Goal: Share content

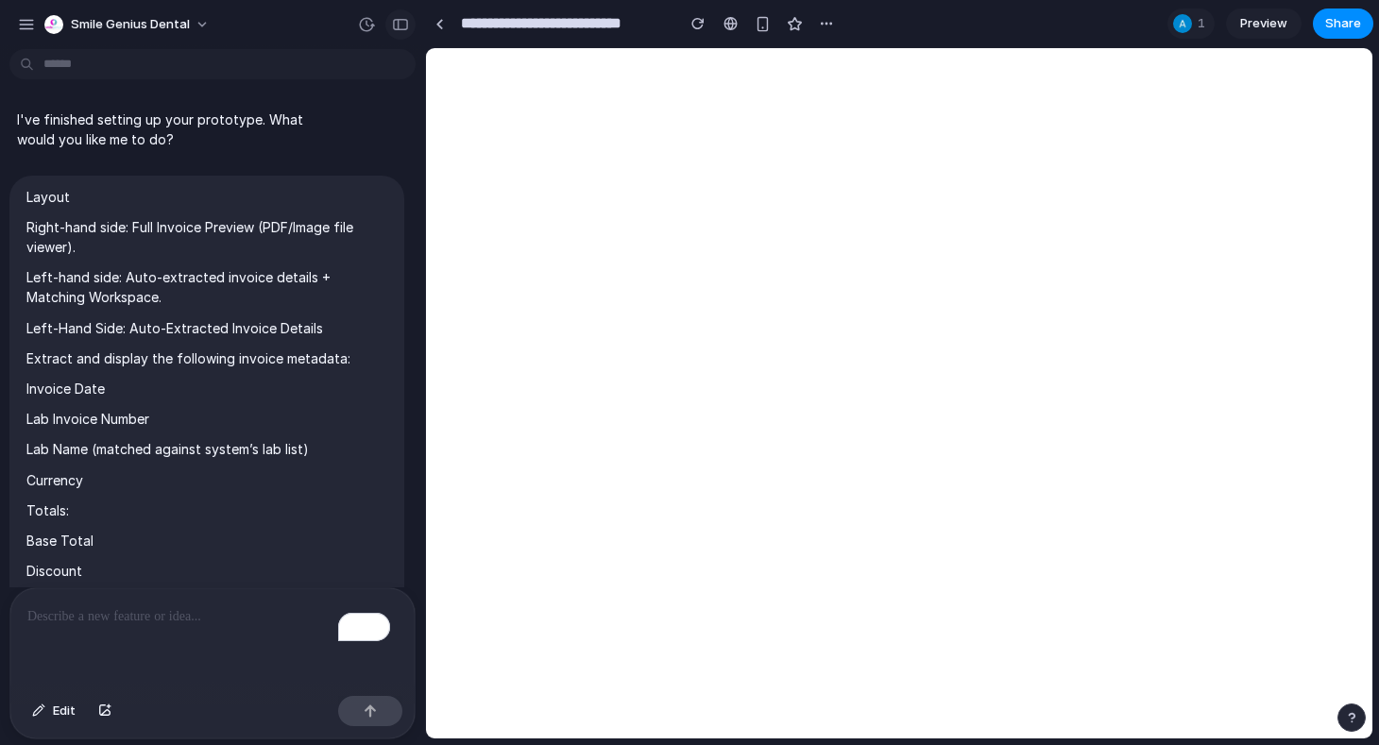
scroll to position [10372, 0]
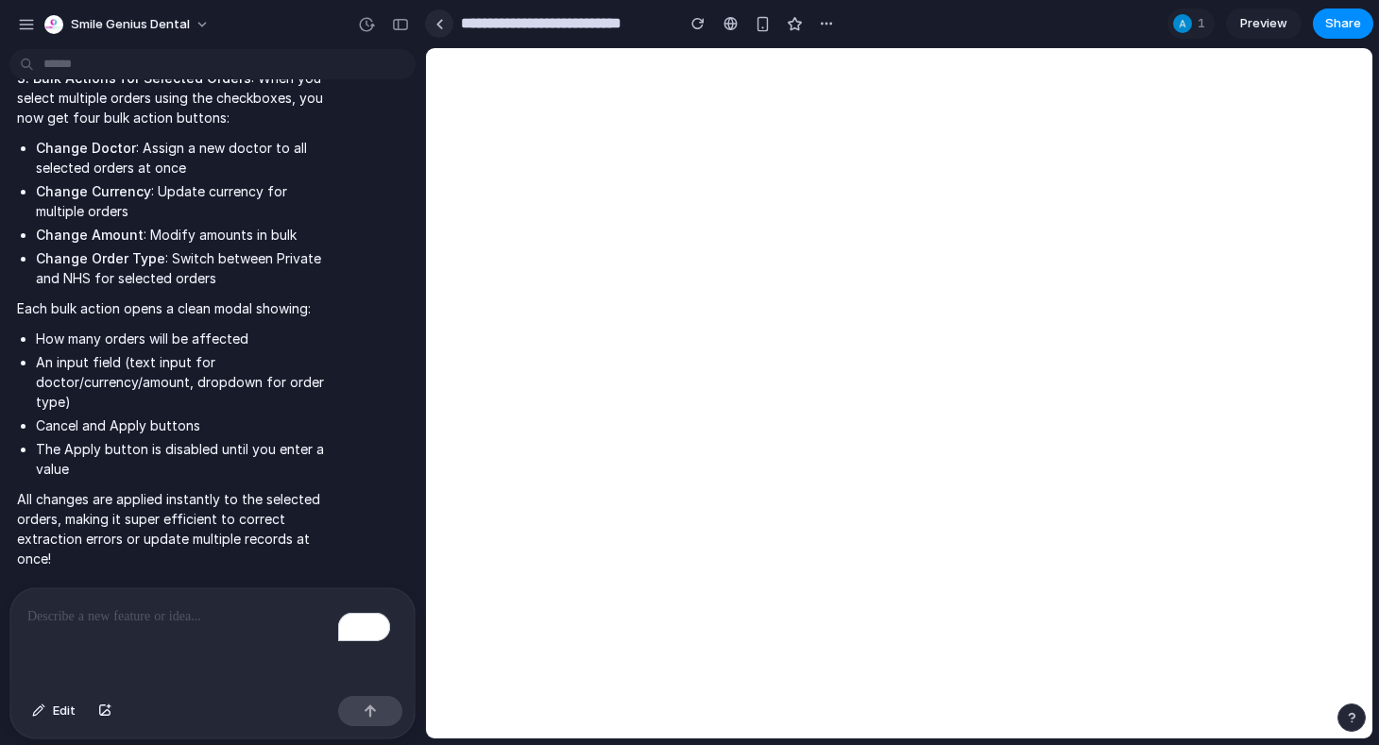
click at [437, 28] on div at bounding box center [439, 24] width 9 height 10
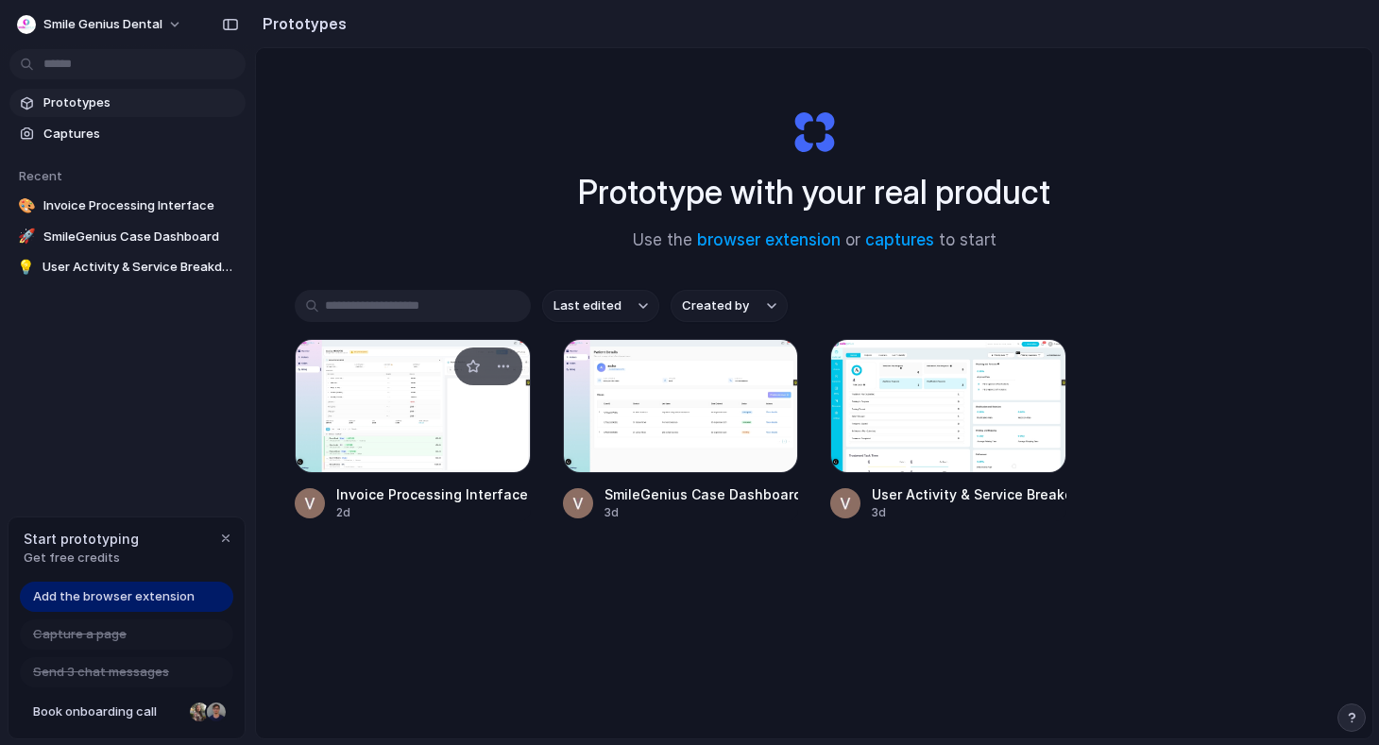
click at [424, 420] on div at bounding box center [413, 406] width 236 height 134
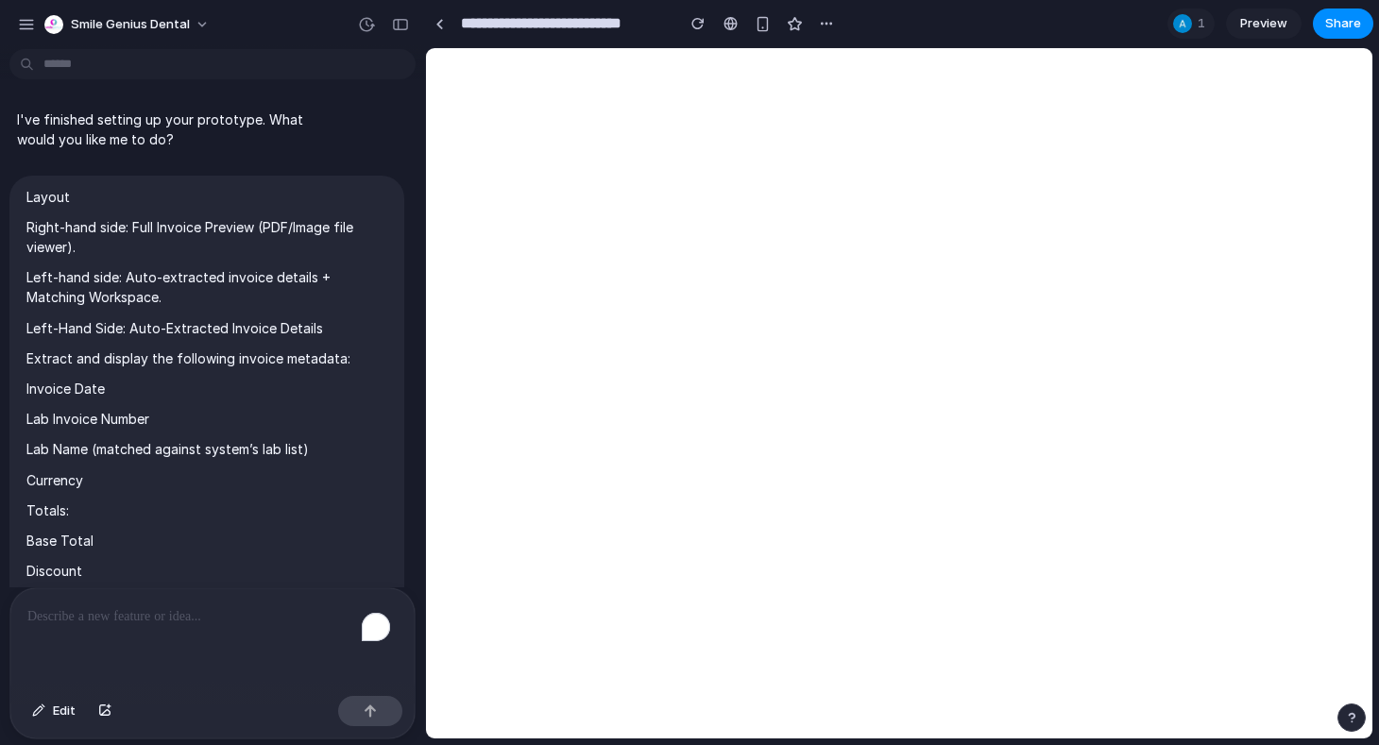
scroll to position [10372, 0]
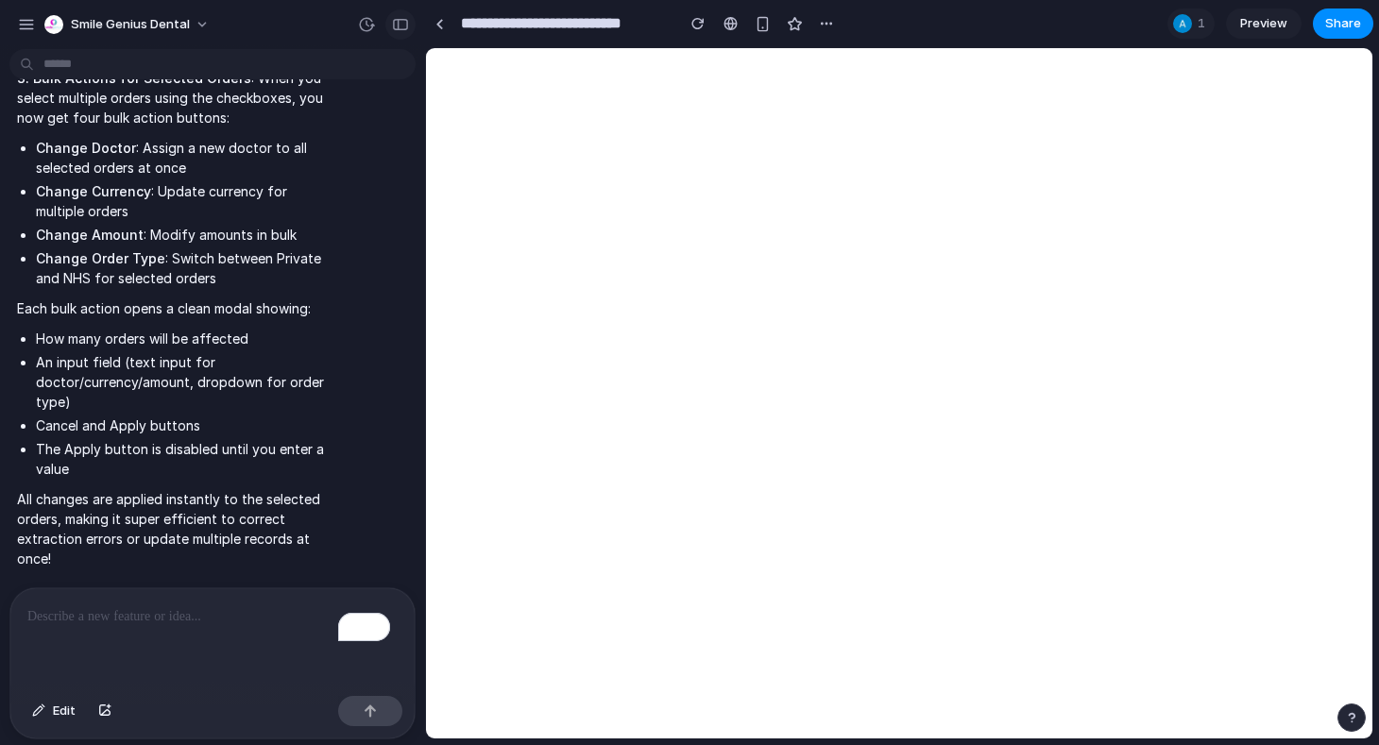
click at [405, 15] on button "button" at bounding box center [400, 24] width 30 height 30
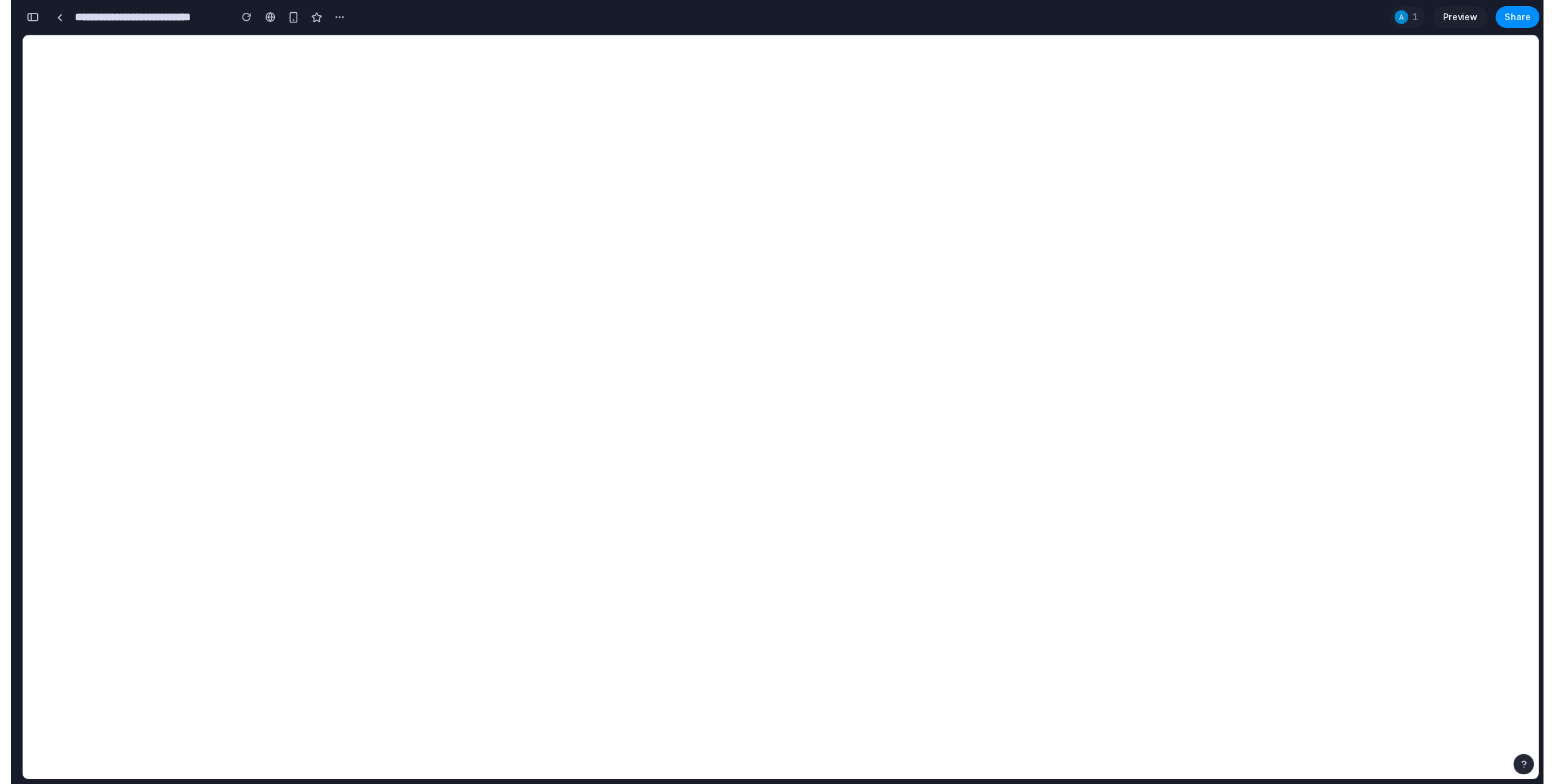
scroll to position [12680, 0]
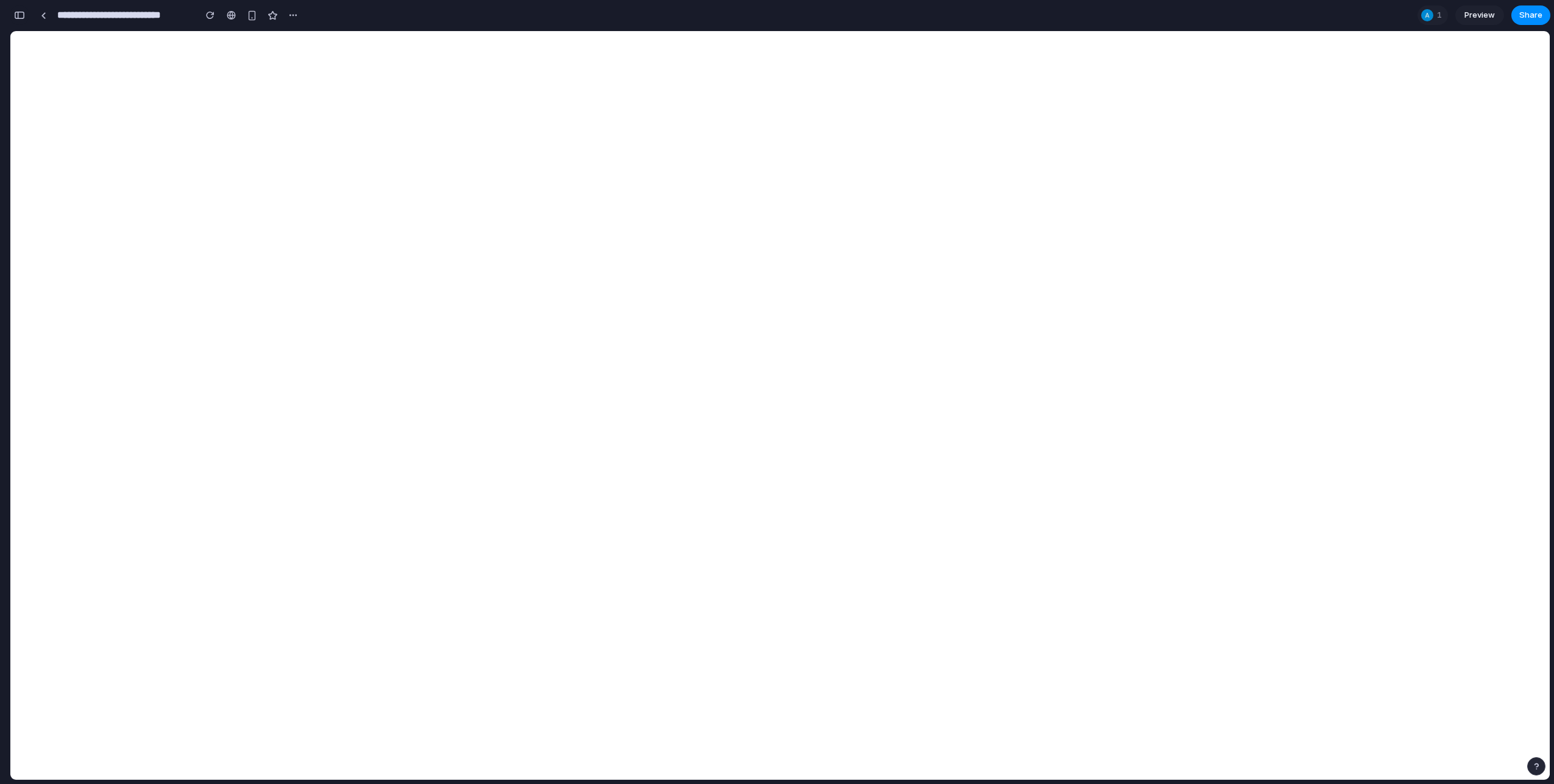
click at [20, 22] on button "button" at bounding box center [19, 15] width 19 height 19
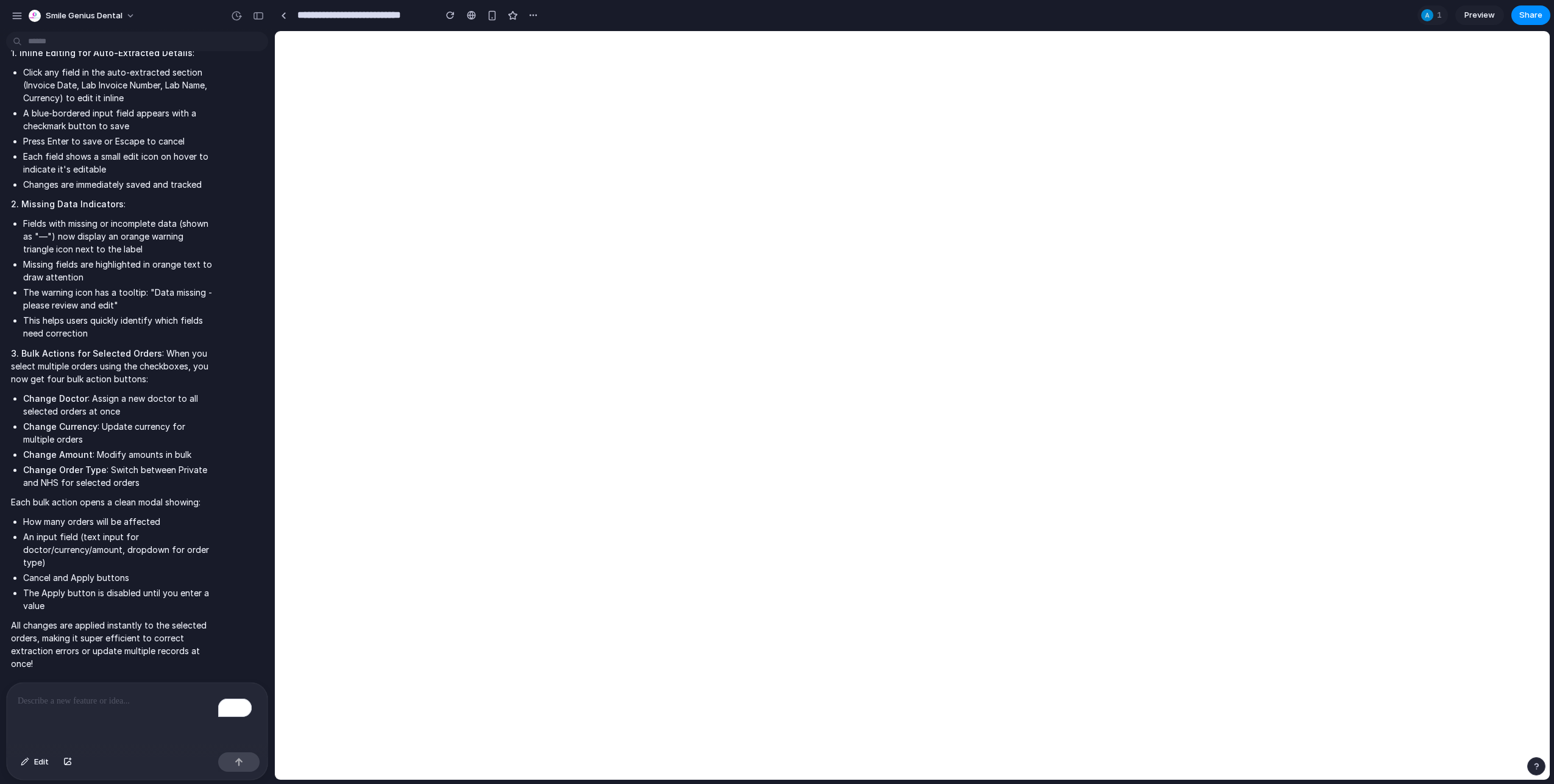
scroll to position [6388, 0]
click at [134, 480] on div "To enrich screen reader interactions, please activate Accessibility in Grammarl…" at bounding box center [137, 715] width 261 height 65
click at [98, 480] on p "To enrich screen reader interactions, please activate Accessibility in Grammarl…" at bounding box center [137, 701] width 239 height 15
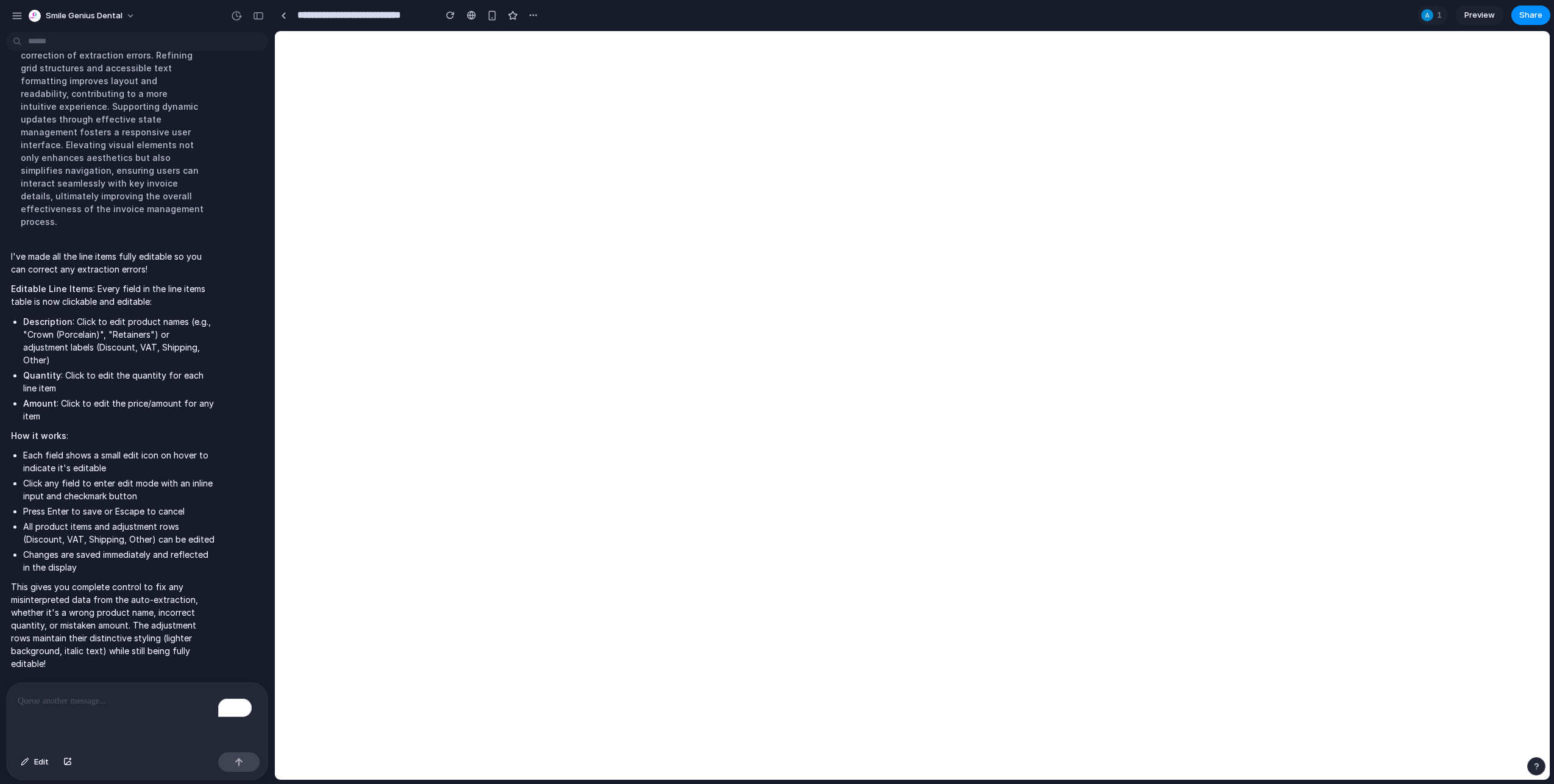
scroll to position [7144, 0]
click at [105, 480] on p "To enrich screen reader interactions, please activate Accessibility in Grammarl…" at bounding box center [134, 701] width 234 height 15
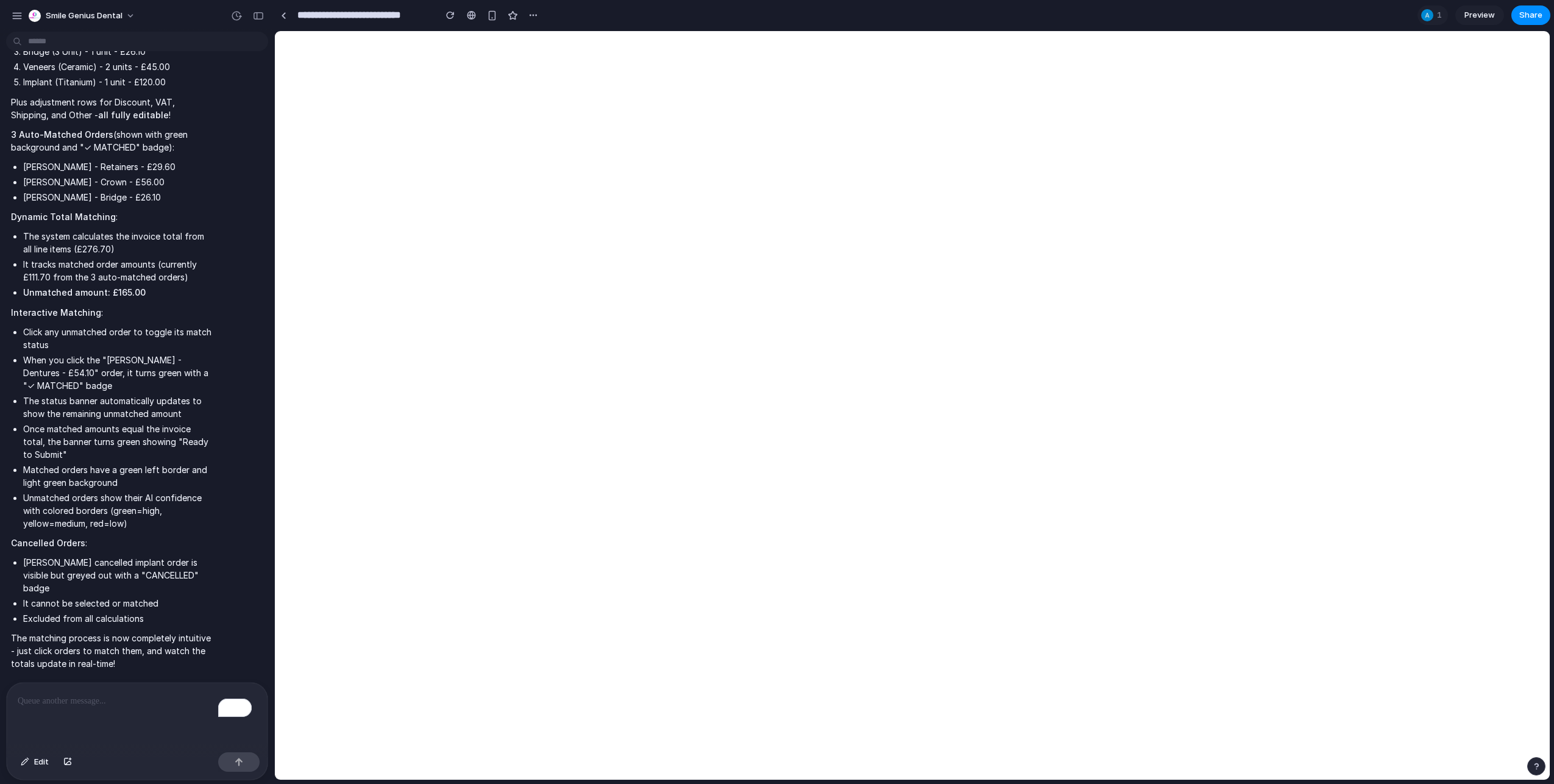
scroll to position [8033, 0]
click at [126, 480] on p "To enrich screen reader interactions, please activate Accessibility in Grammarl…" at bounding box center [134, 701] width 234 height 15
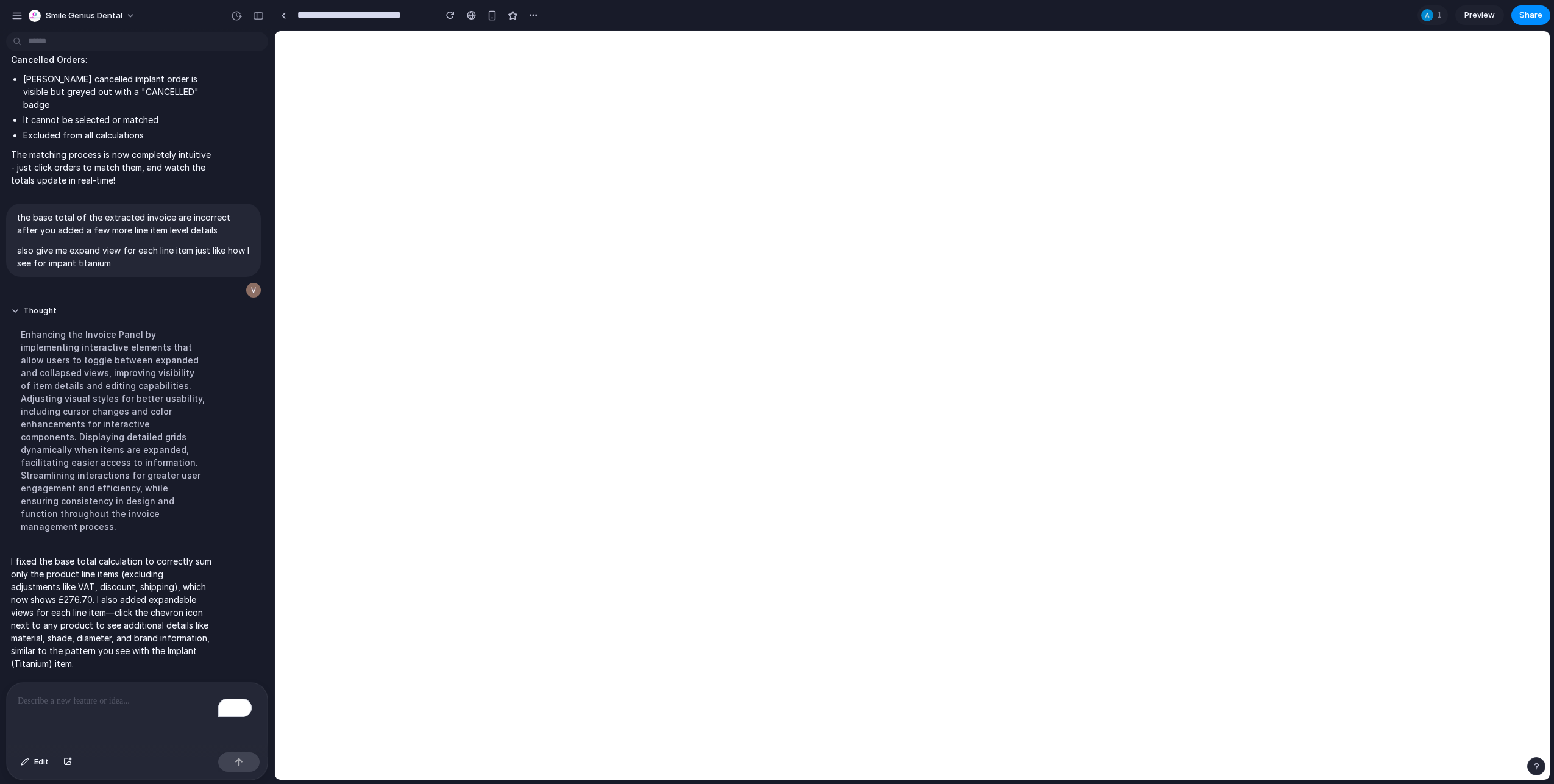
scroll to position [8279, 0]
click at [115, 480] on div "To enrich screen reader interactions, please activate Accessibility in Grammarl…" at bounding box center [137, 715] width 261 height 65
click at [87, 480] on p "To enrich screen reader interactions, please activate Accessibility in Grammarl…" at bounding box center [134, 701] width 234 height 15
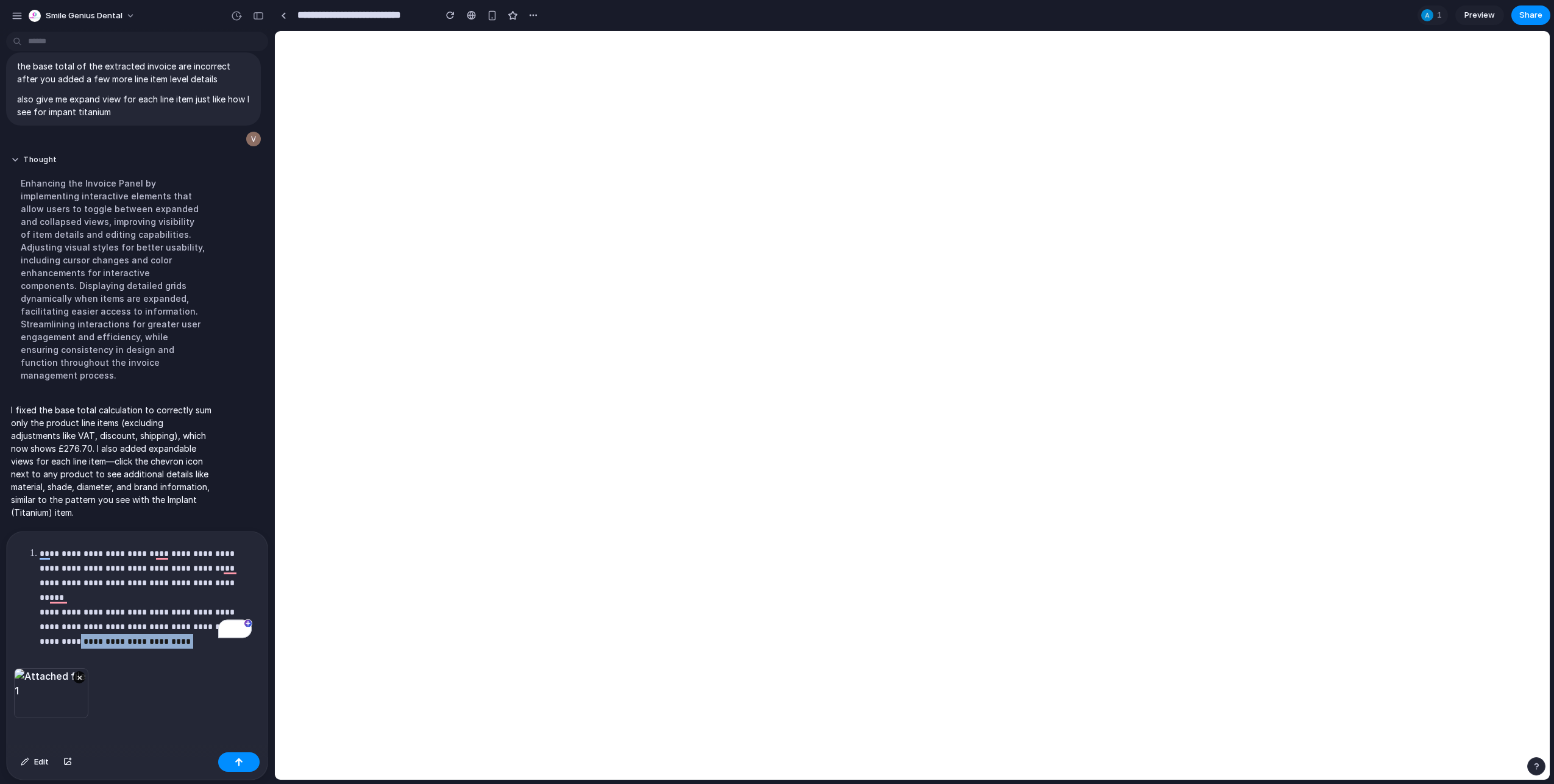
click at [32, 480] on ol "**********" at bounding box center [137, 590] width 239 height 88
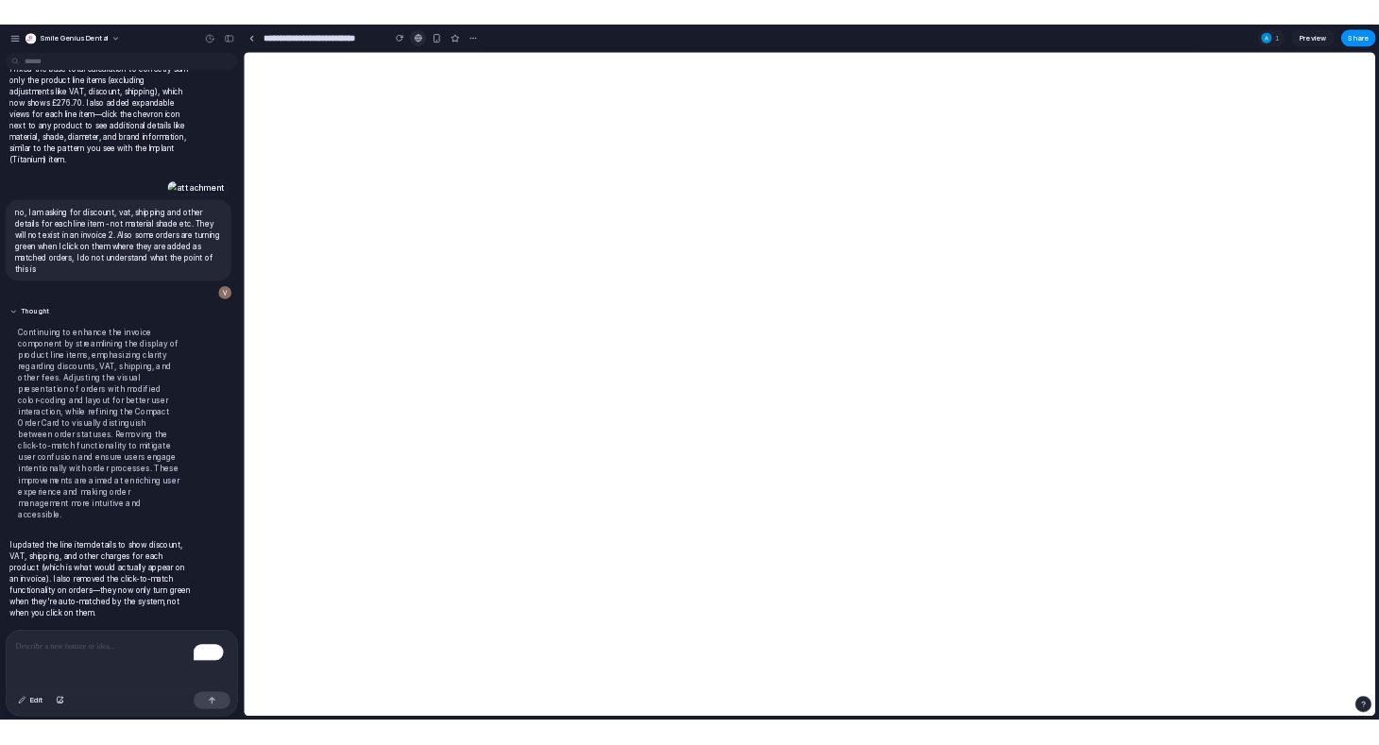
scroll to position [13582, 0]
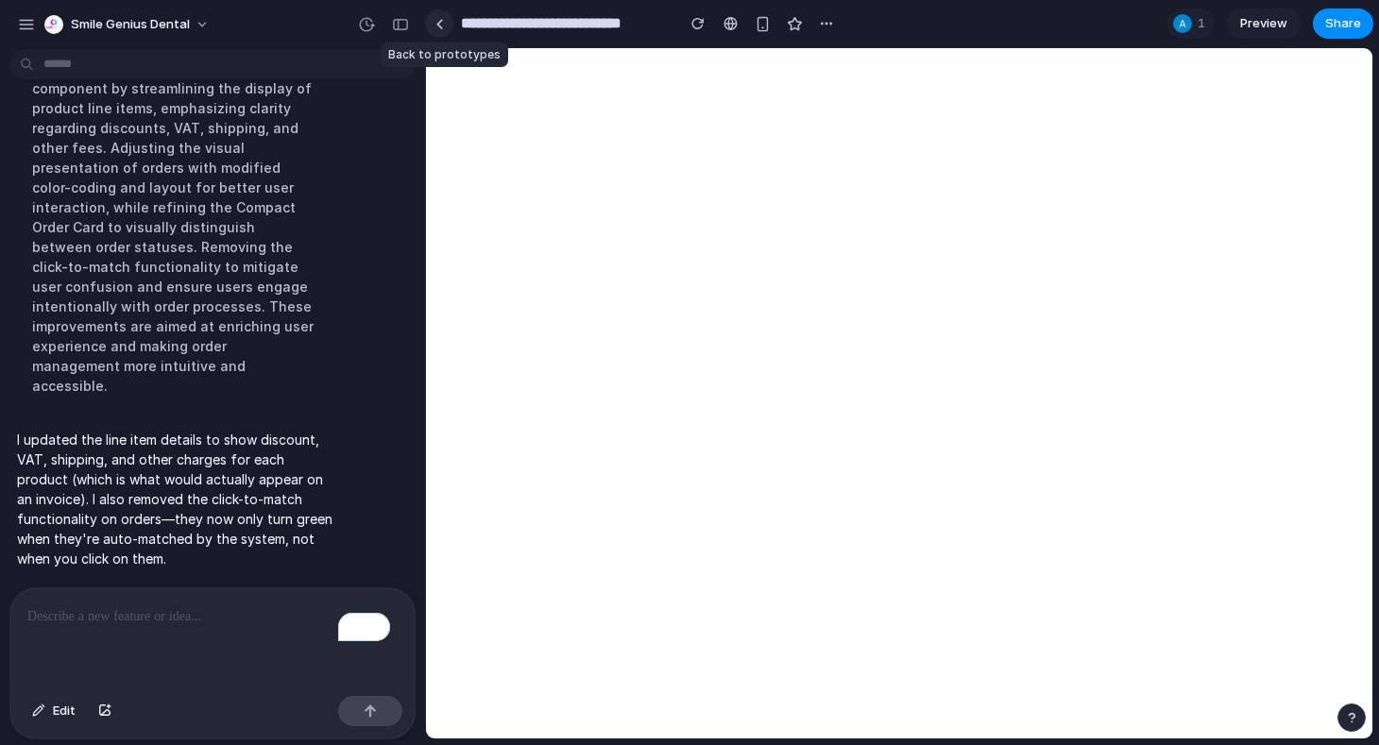
click at [449, 25] on link at bounding box center [439, 23] width 28 height 28
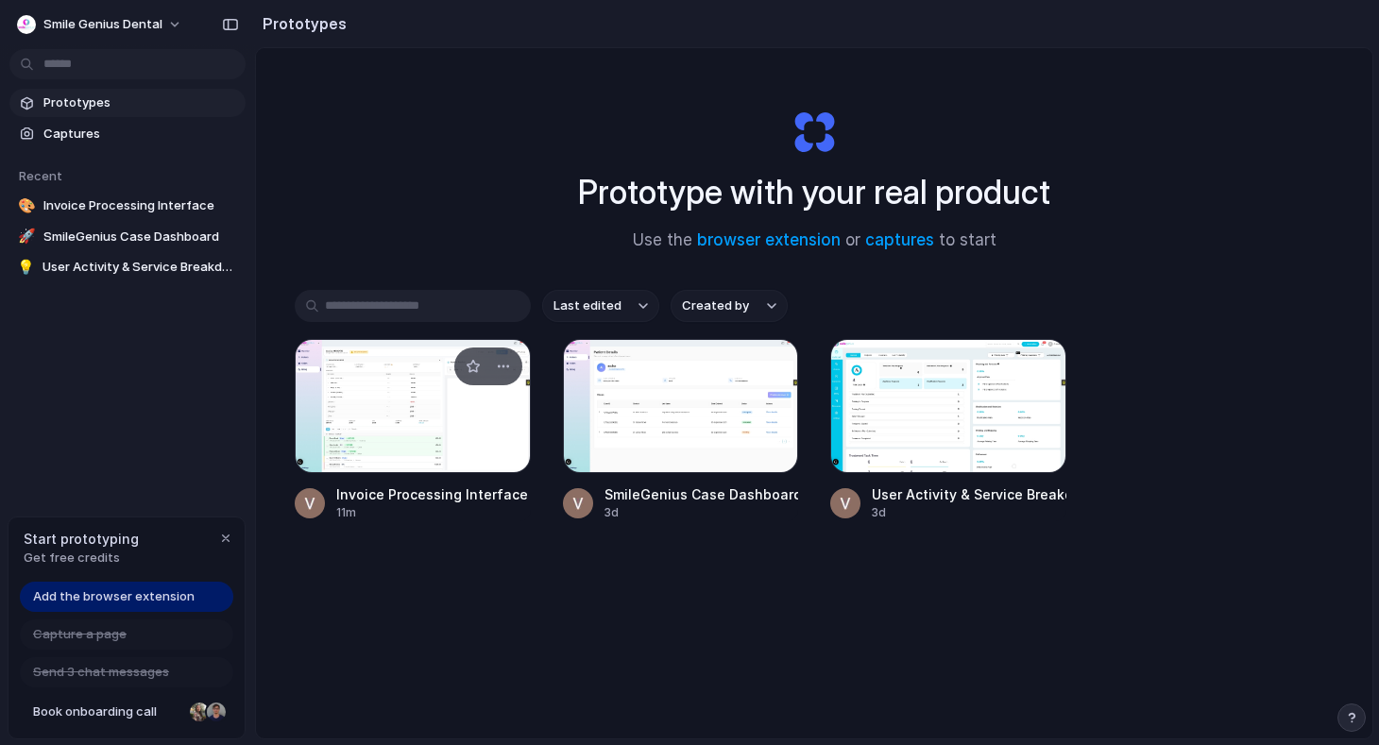
click at [428, 390] on div at bounding box center [413, 406] width 236 height 134
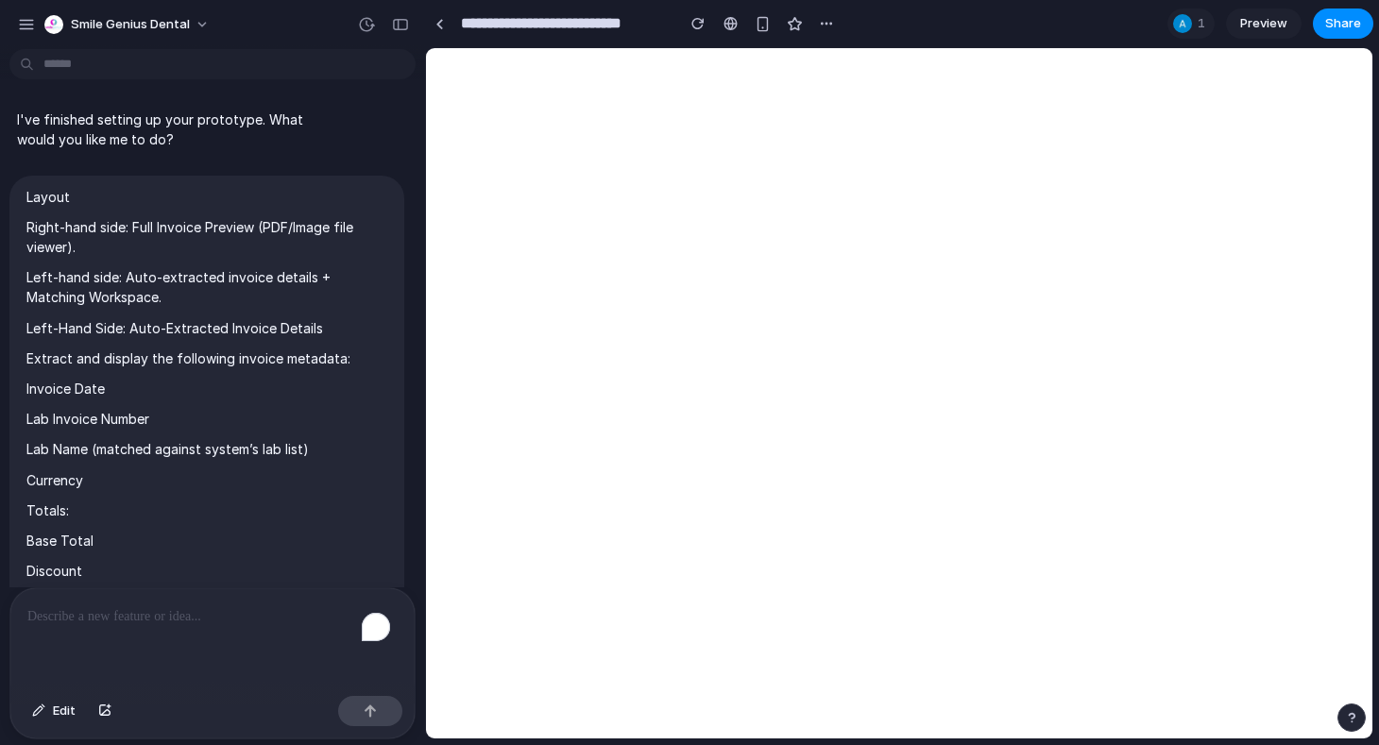
scroll to position [13726, 0]
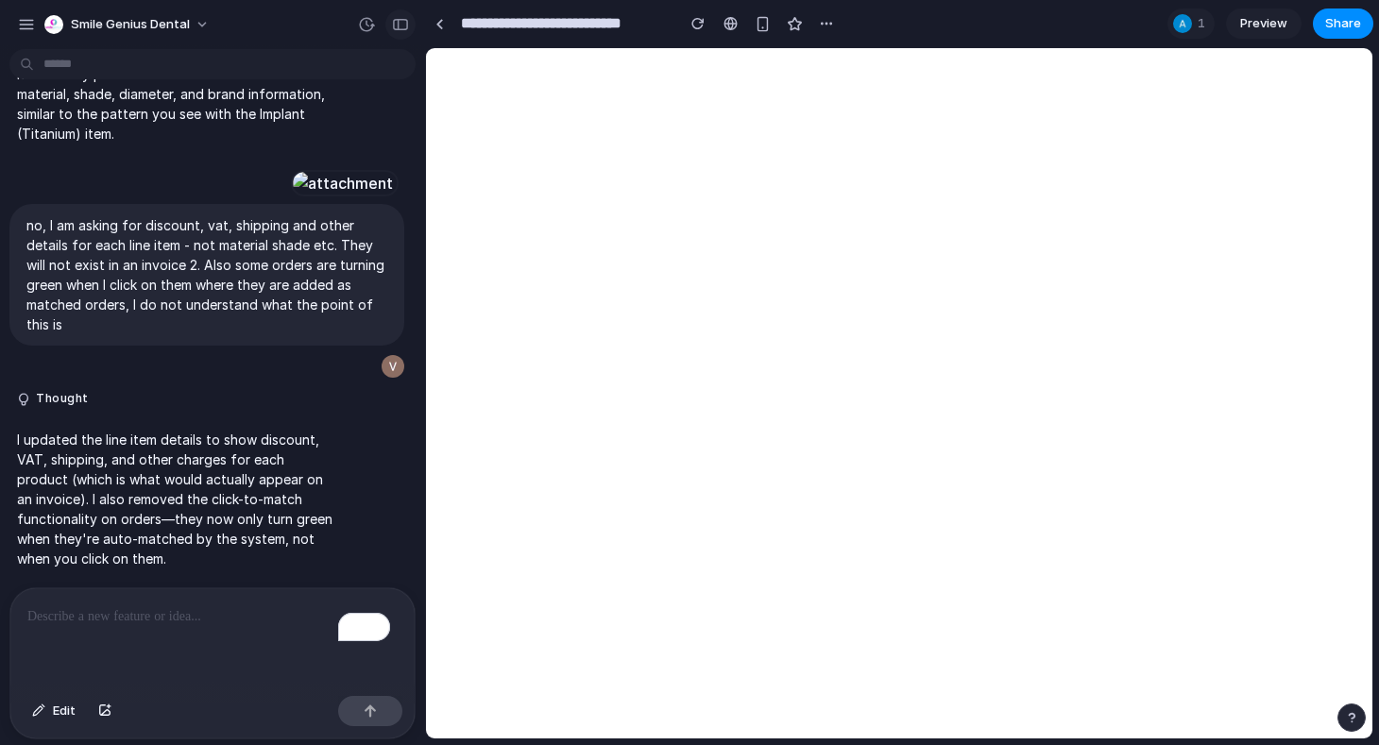
click at [407, 29] on div "button" at bounding box center [400, 24] width 17 height 13
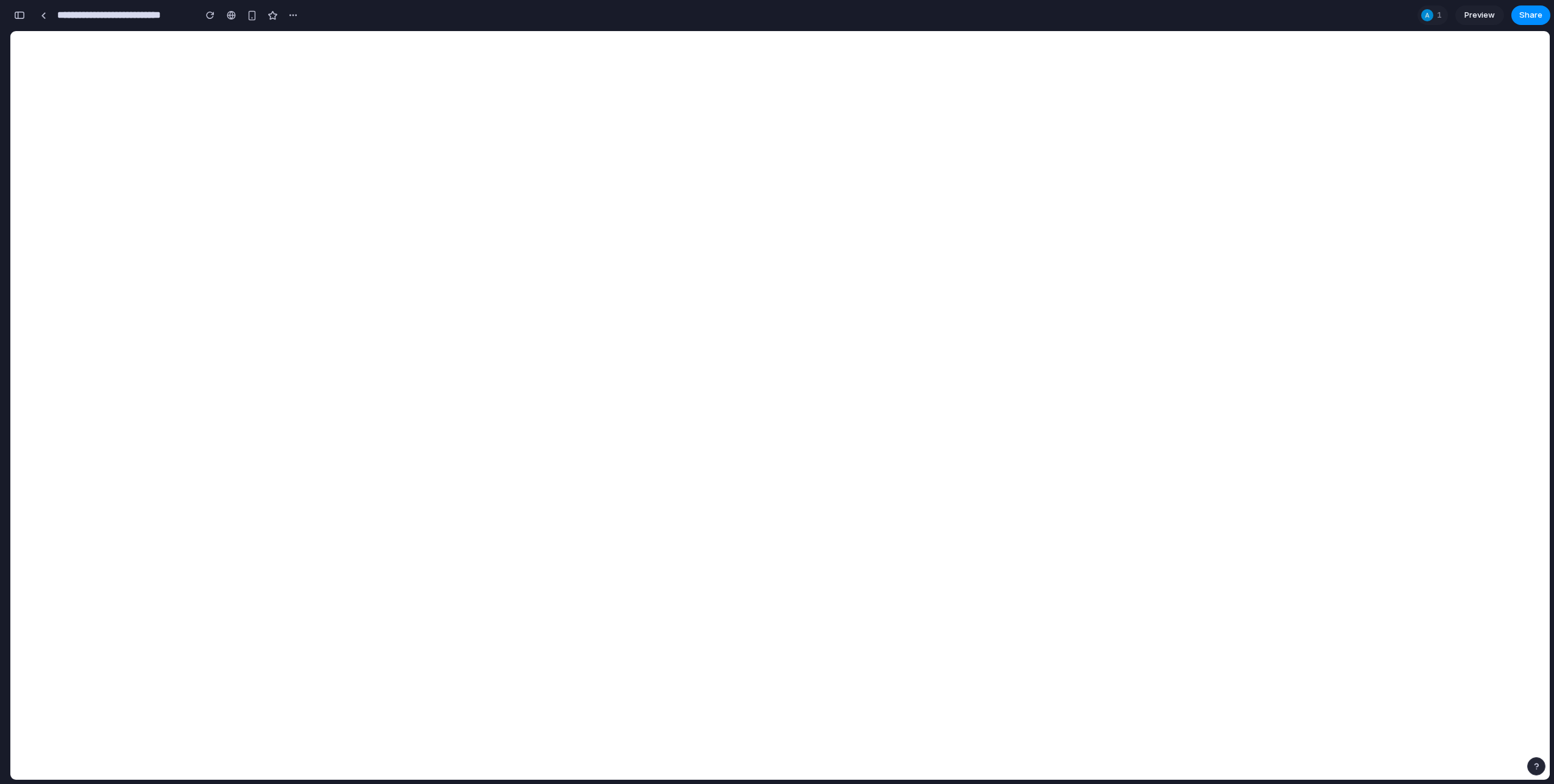
scroll to position [16479, 0]
click at [18, 19] on div "button" at bounding box center [19, 15] width 11 height 8
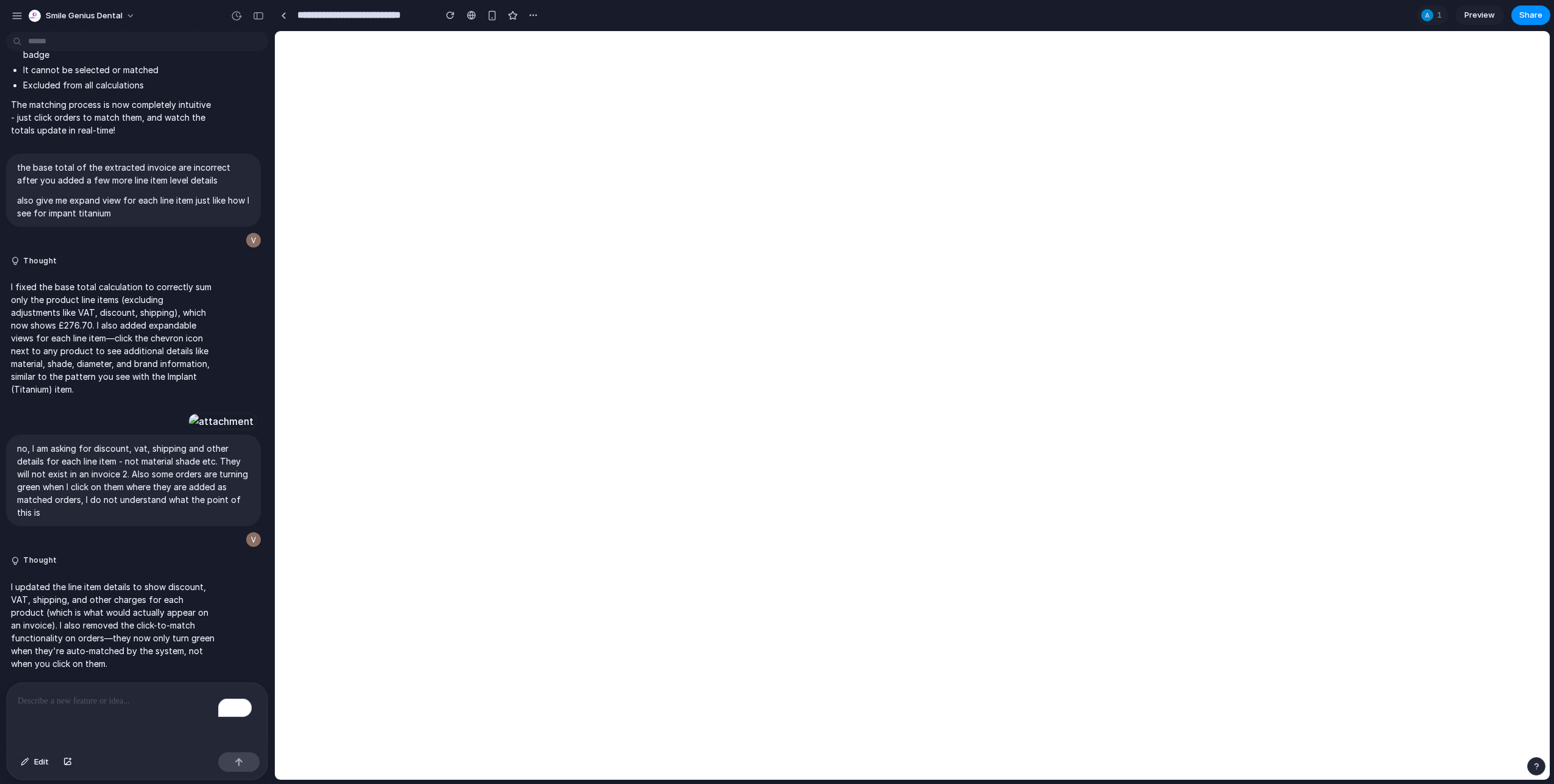
click at [87, 480] on div "To enrich screen reader interactions, please activate Accessibility in Grammarl…" at bounding box center [137, 715] width 261 height 65
click at [94, 480] on div "To enrich screen reader interactions, please activate Accessibility in Grammarl…" at bounding box center [137, 715] width 261 height 65
click at [95, 480] on p "To enrich screen reader interactions, please activate Accessibility in Grammarl…" at bounding box center [137, 701] width 239 height 15
click at [90, 480] on p "To enrich screen reader interactions, please activate Accessibility in Grammarl…" at bounding box center [137, 701] width 239 height 15
paste div "To enrich screen reader interactions, please activate Accessibility in Grammarl…"
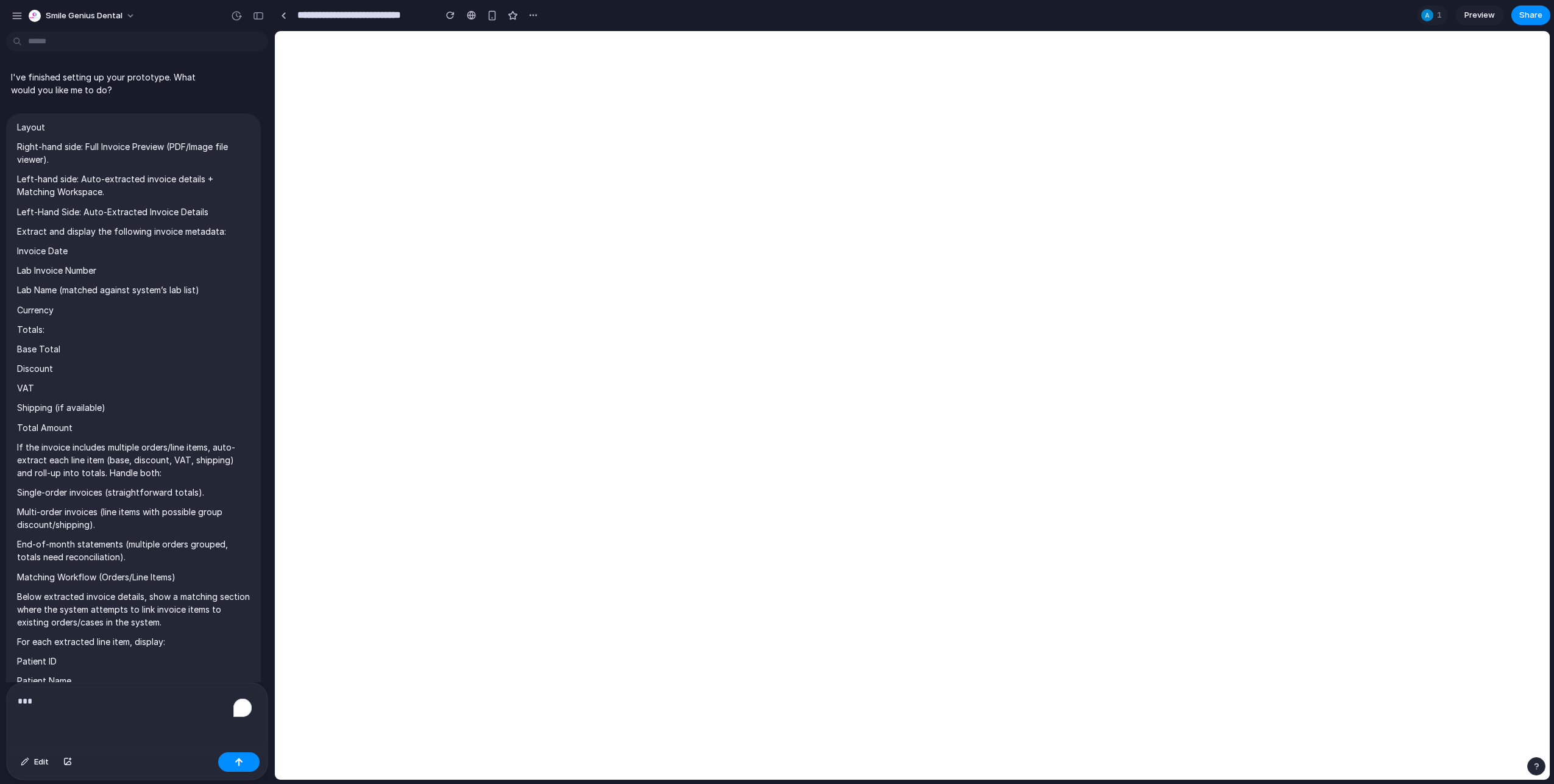
scroll to position [8552, 0]
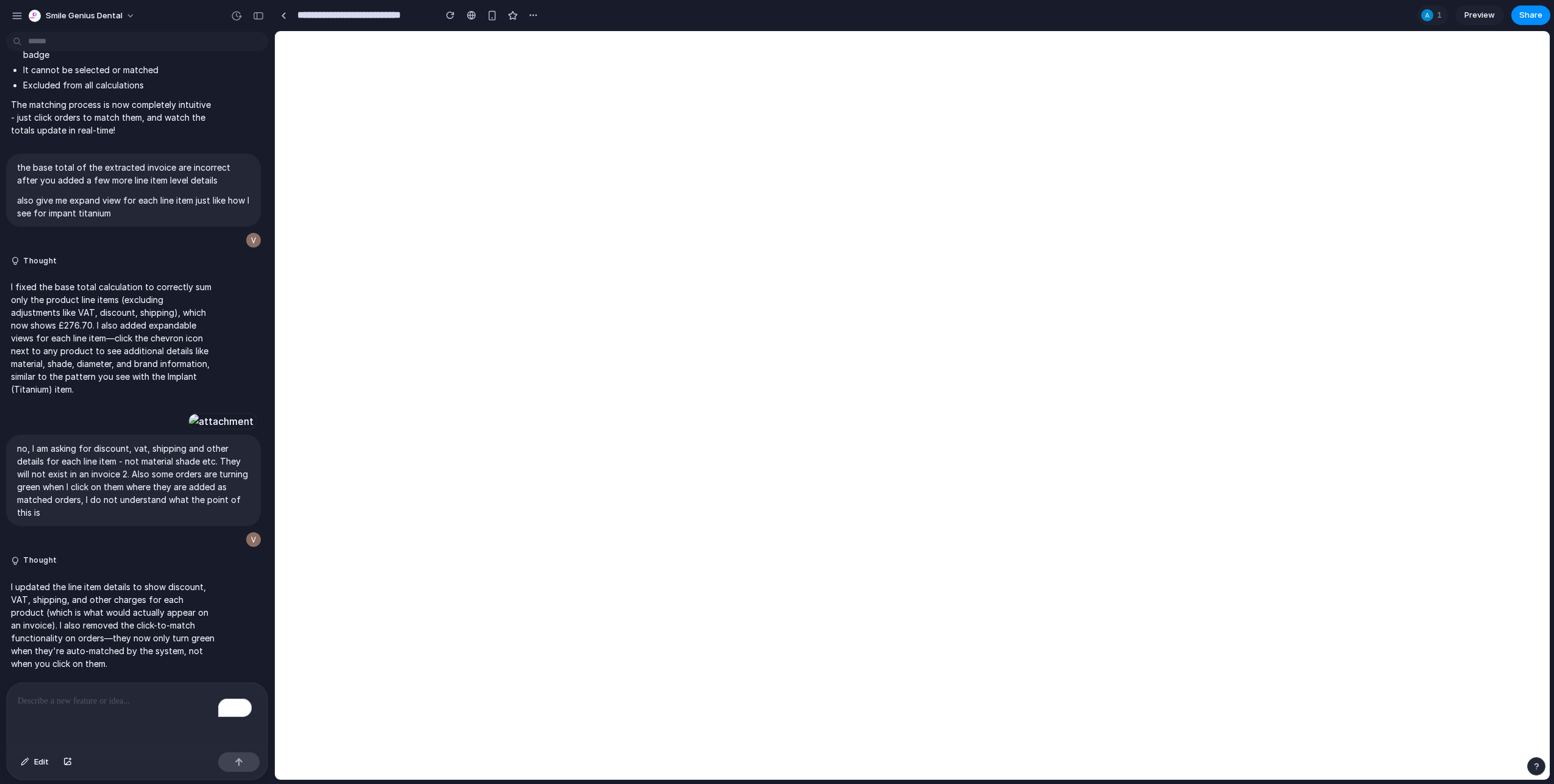
click at [105, 709] on div "To enrich screen reader interactions, please activate Accessibility in Grammarl…" at bounding box center [137, 715] width 261 height 65
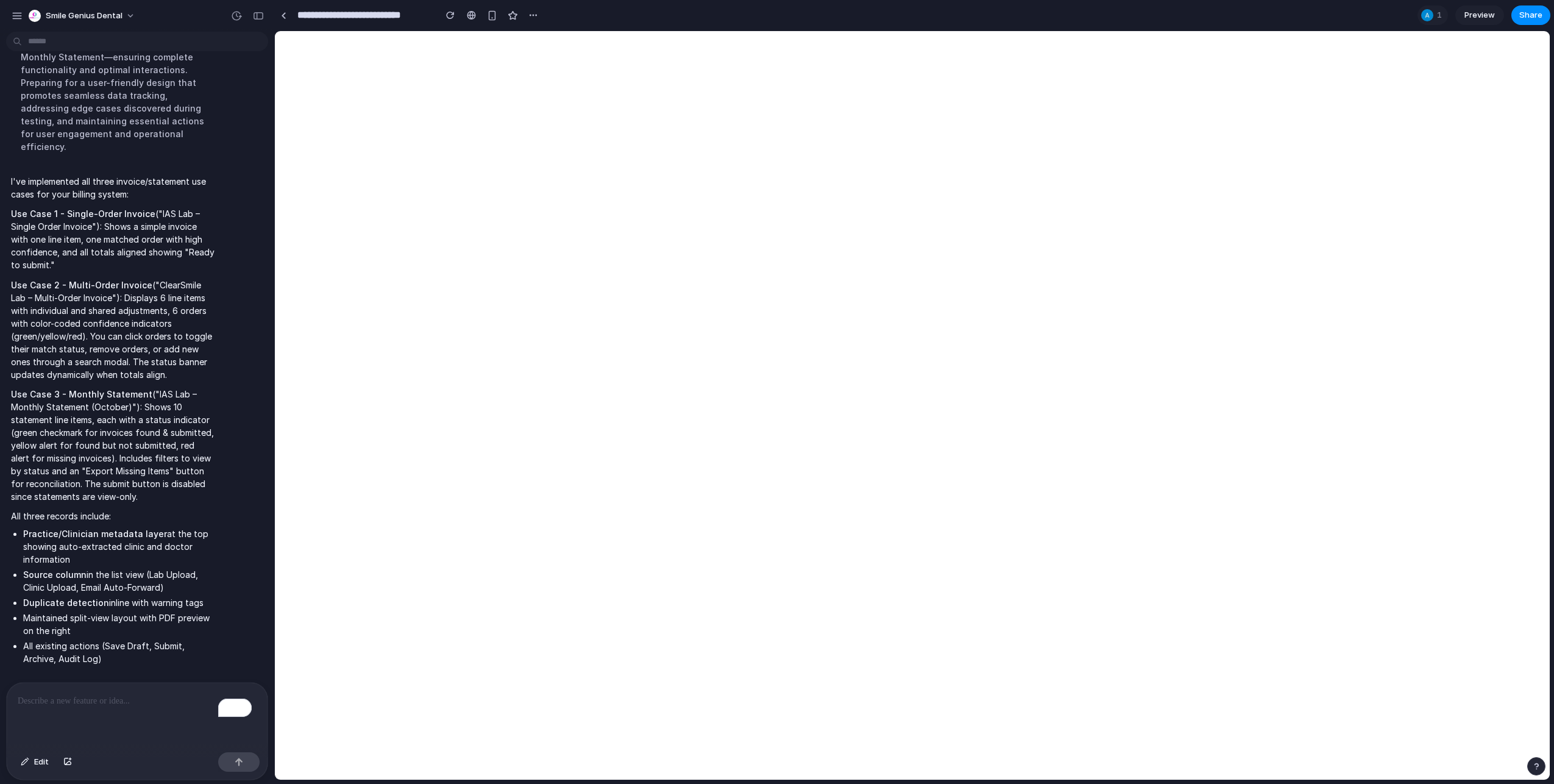
scroll to position [11126, 0]
click at [126, 710] on div "To enrich screen reader interactions, please activate Accessibility in Grammarl…" at bounding box center [137, 715] width 261 height 65
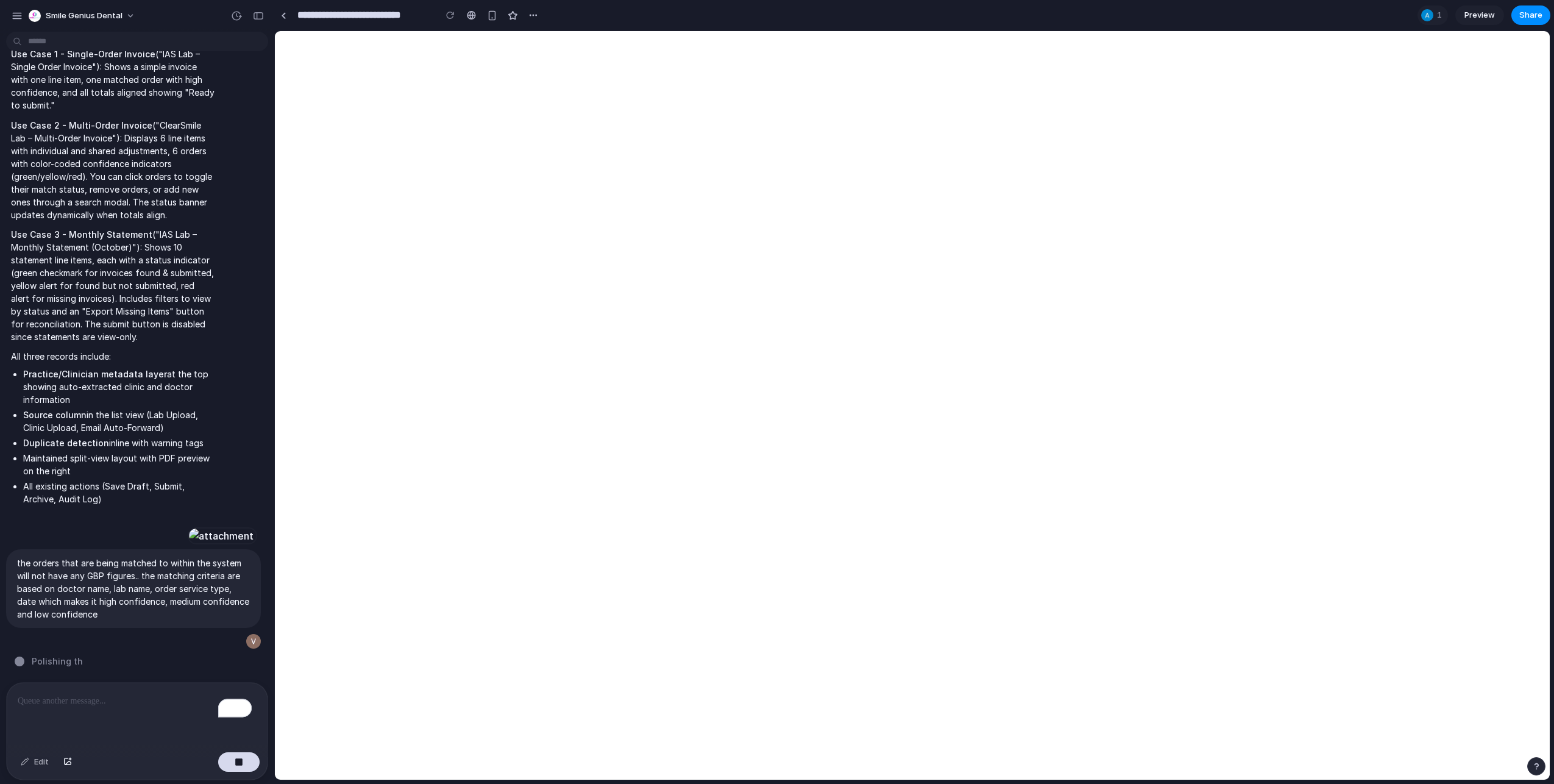
scroll to position [11408, 0]
click at [245, 767] on button "button" at bounding box center [239, 762] width 41 height 19
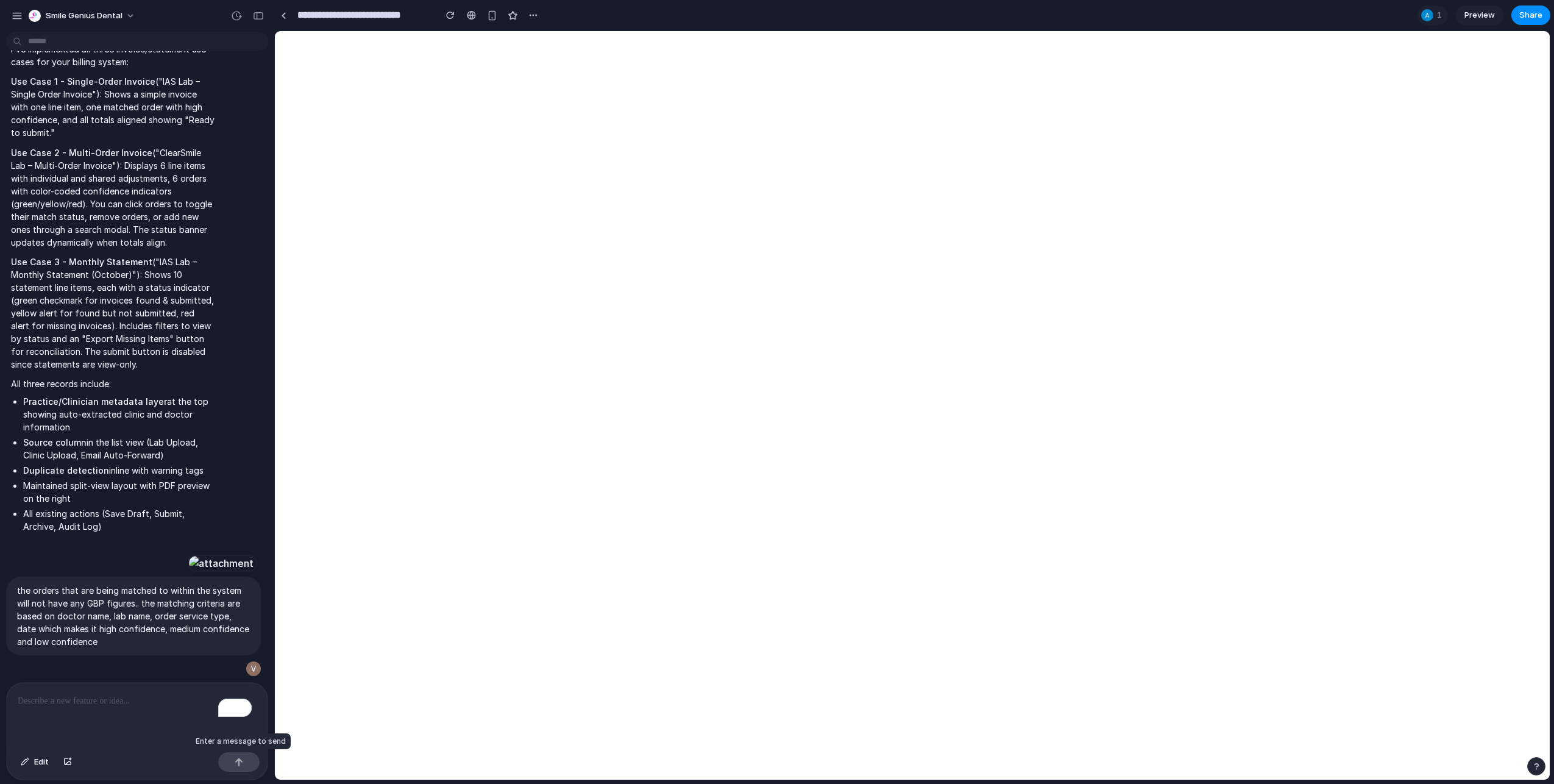
scroll to position [11381, 0]
click at [228, 664] on div "button" at bounding box center [232, 668] width 10 height 10
click at [116, 700] on p "To enrich screen reader interactions, please activate Accessibility in Grammarl…" at bounding box center [134, 701] width 234 height 15
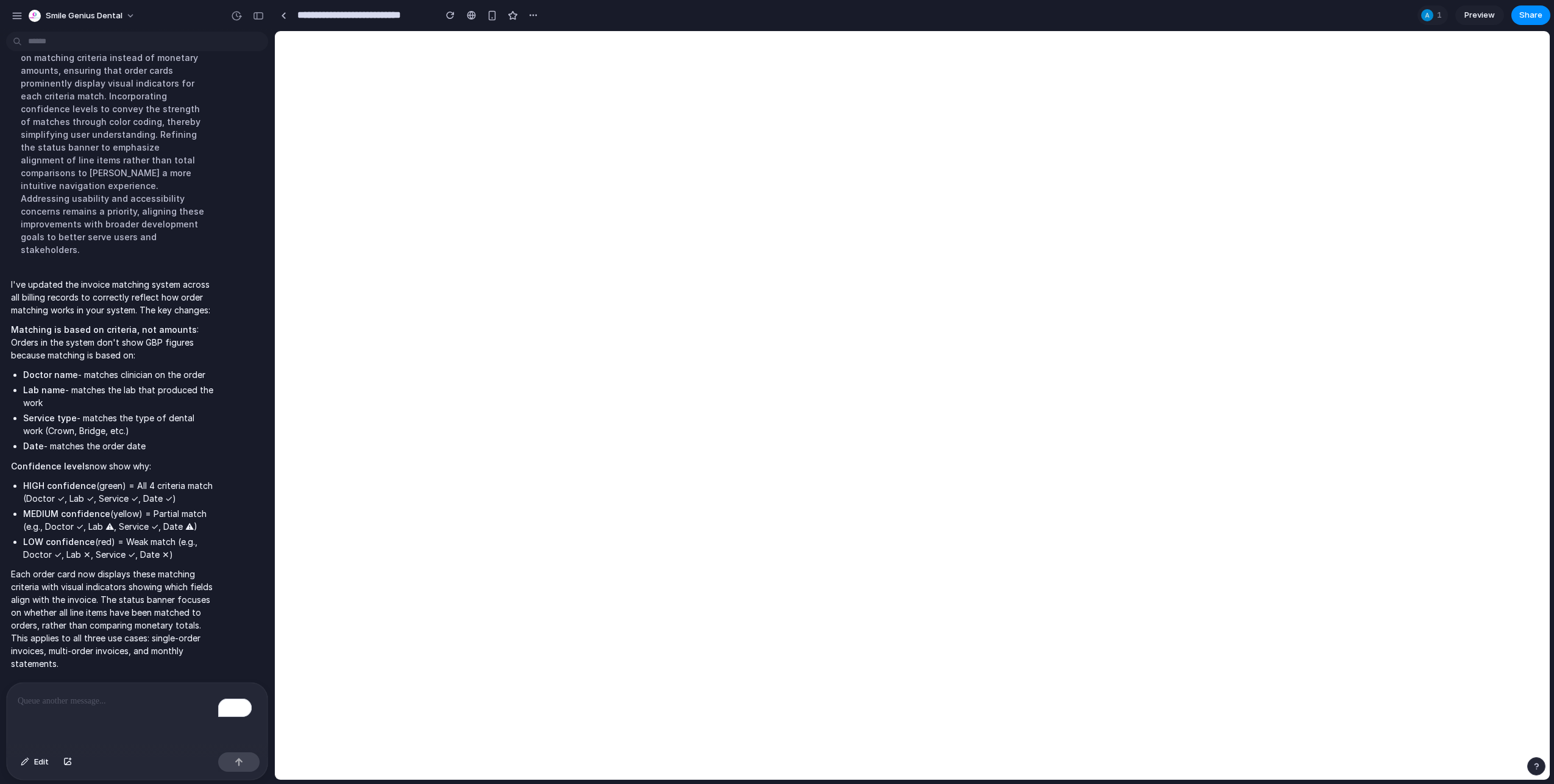
scroll to position [11981, 0]
click at [126, 712] on div "To enrich screen reader interactions, please activate Accessibility in Grammarl…" at bounding box center [137, 715] width 261 height 65
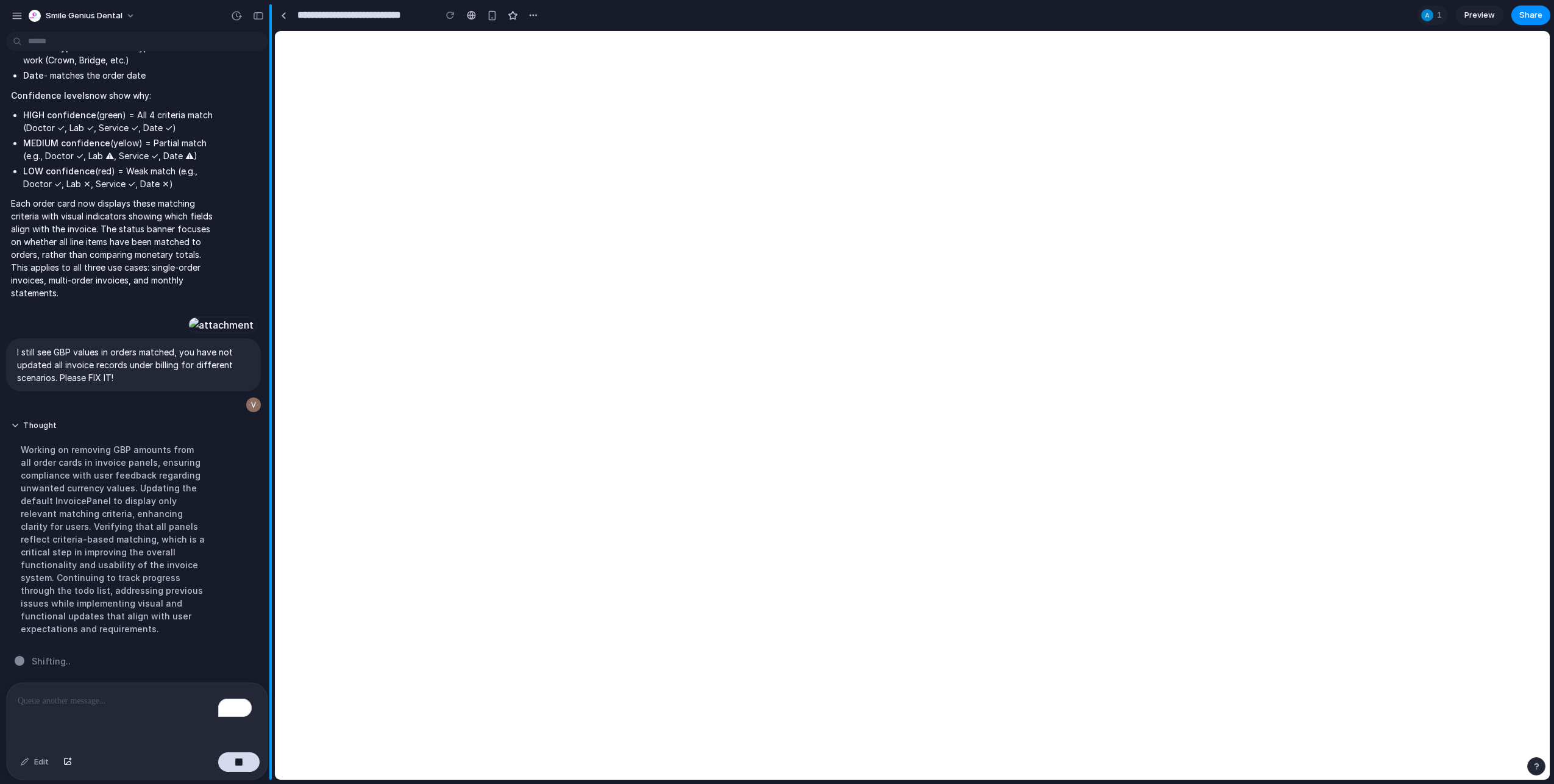
scroll to position [12347, 0]
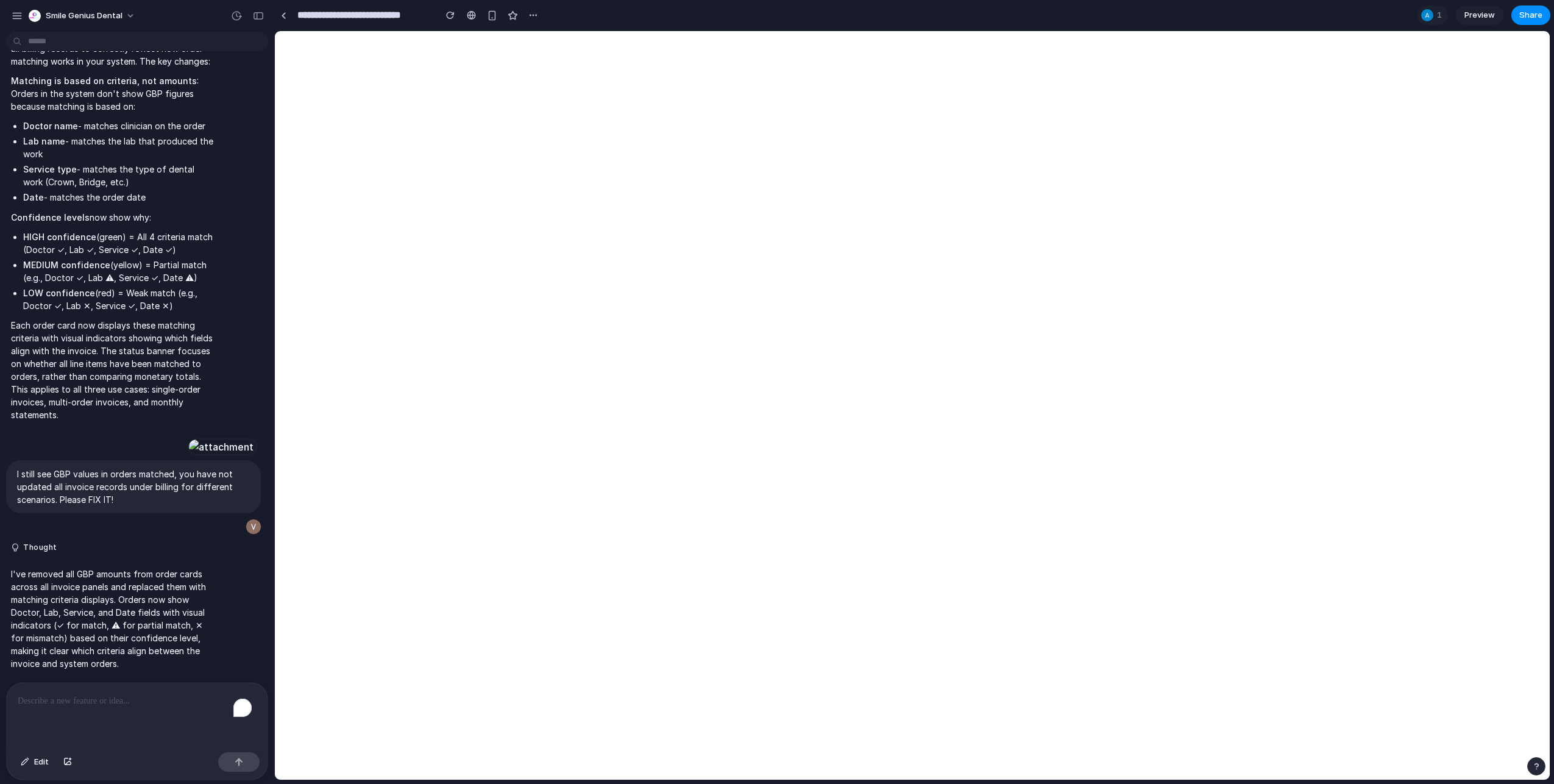
scroll to position [12225, 0]
click at [155, 694] on p "To enrich screen reader interactions, please activate Accessibility in Grammarl…" at bounding box center [137, 701] width 239 height 15
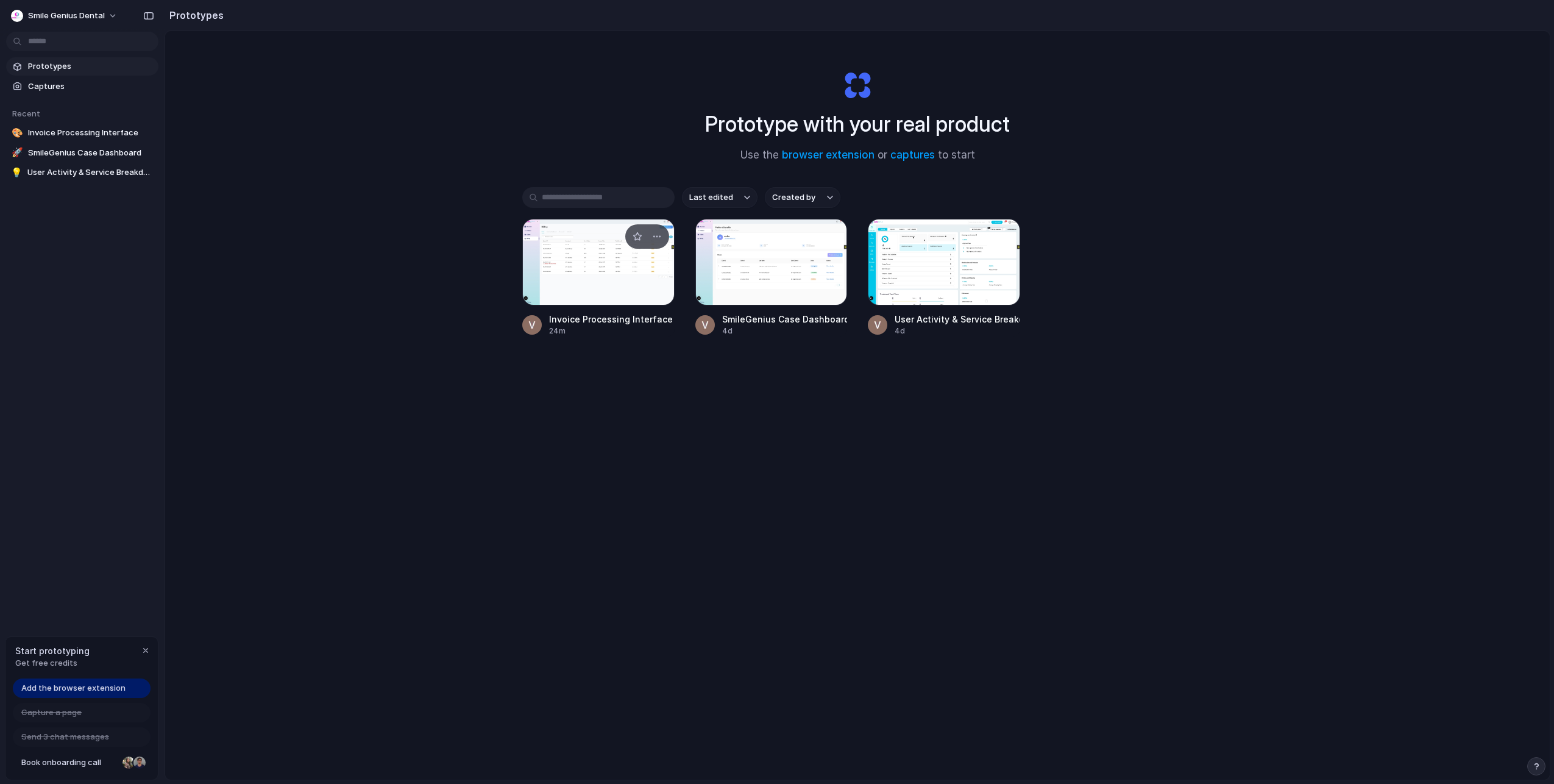
click at [566, 246] on div at bounding box center [598, 262] width 152 height 86
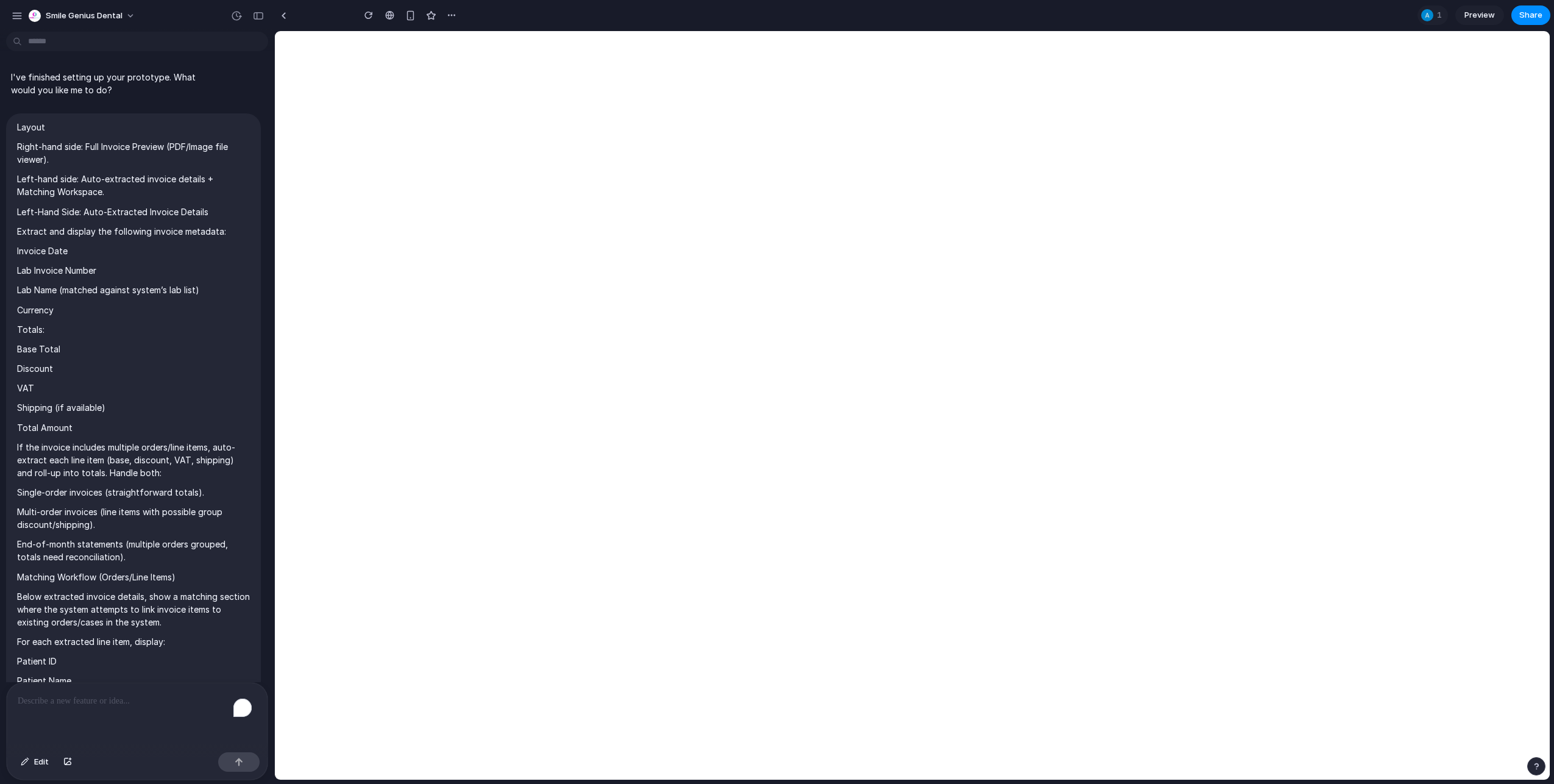
scroll to position [12225, 0]
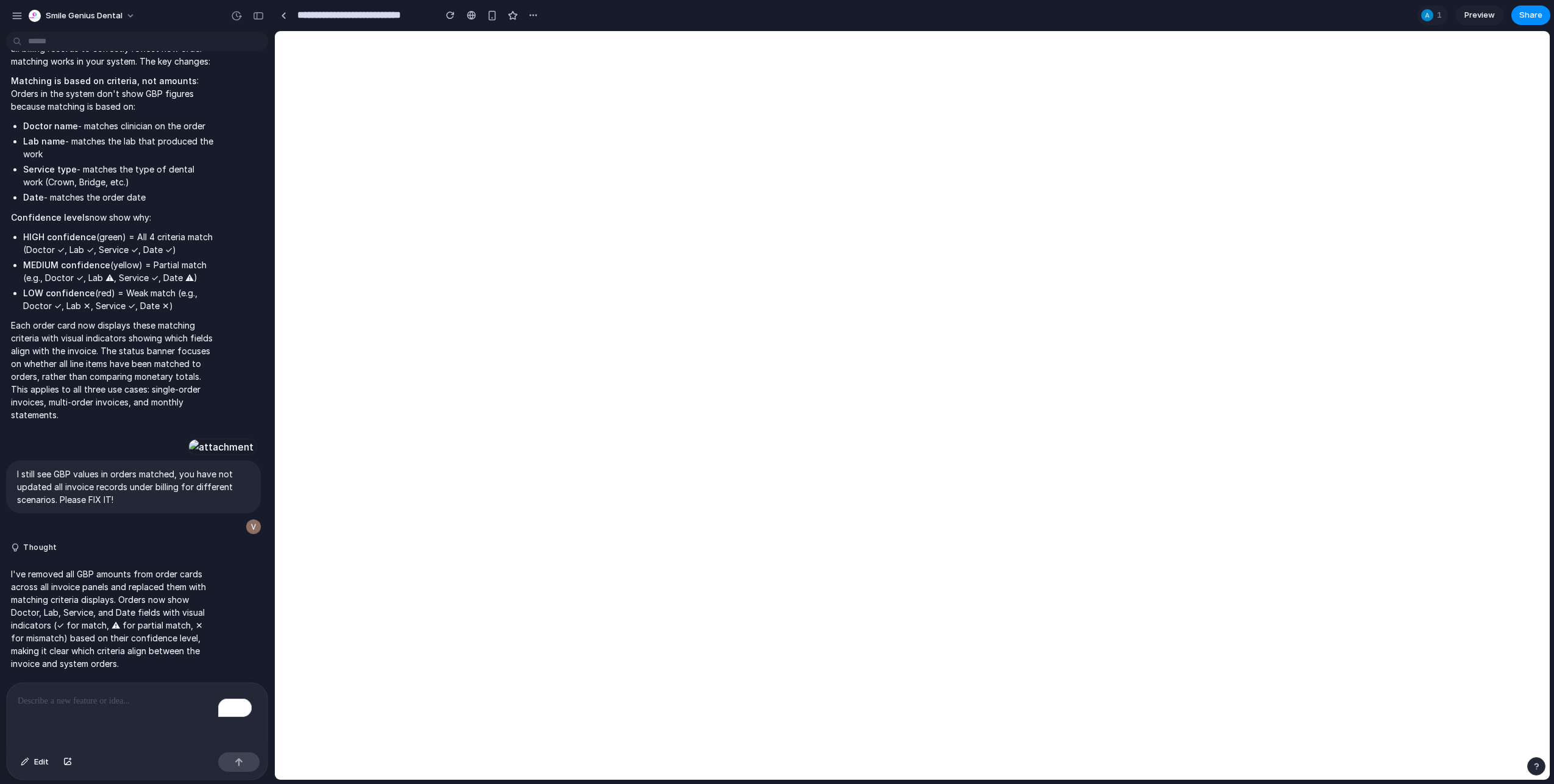
click at [130, 707] on div "To enrich screen reader interactions, please activate Accessibility in Grammarl…" at bounding box center [137, 715] width 261 height 65
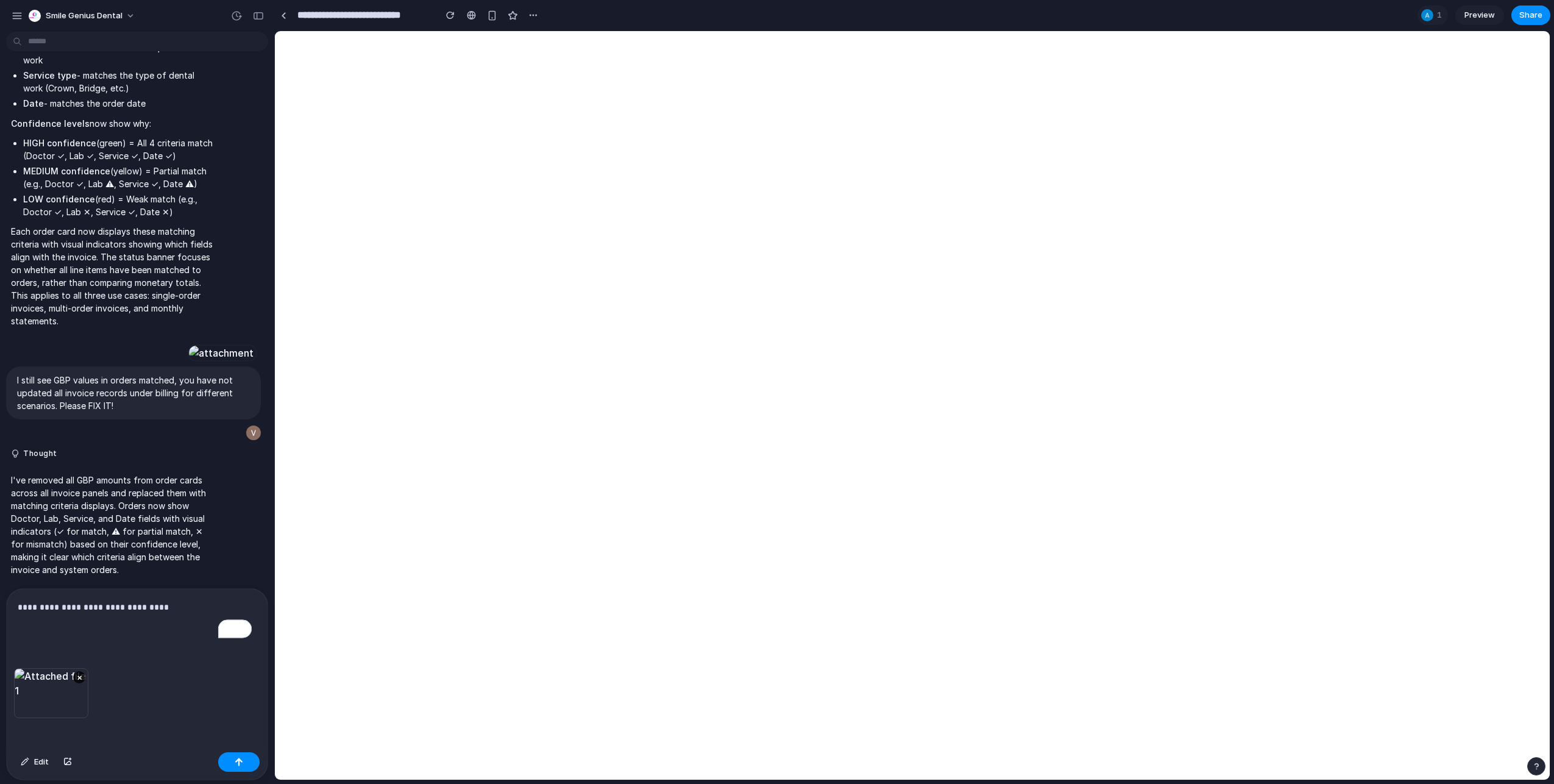
scroll to position [12317, 0]
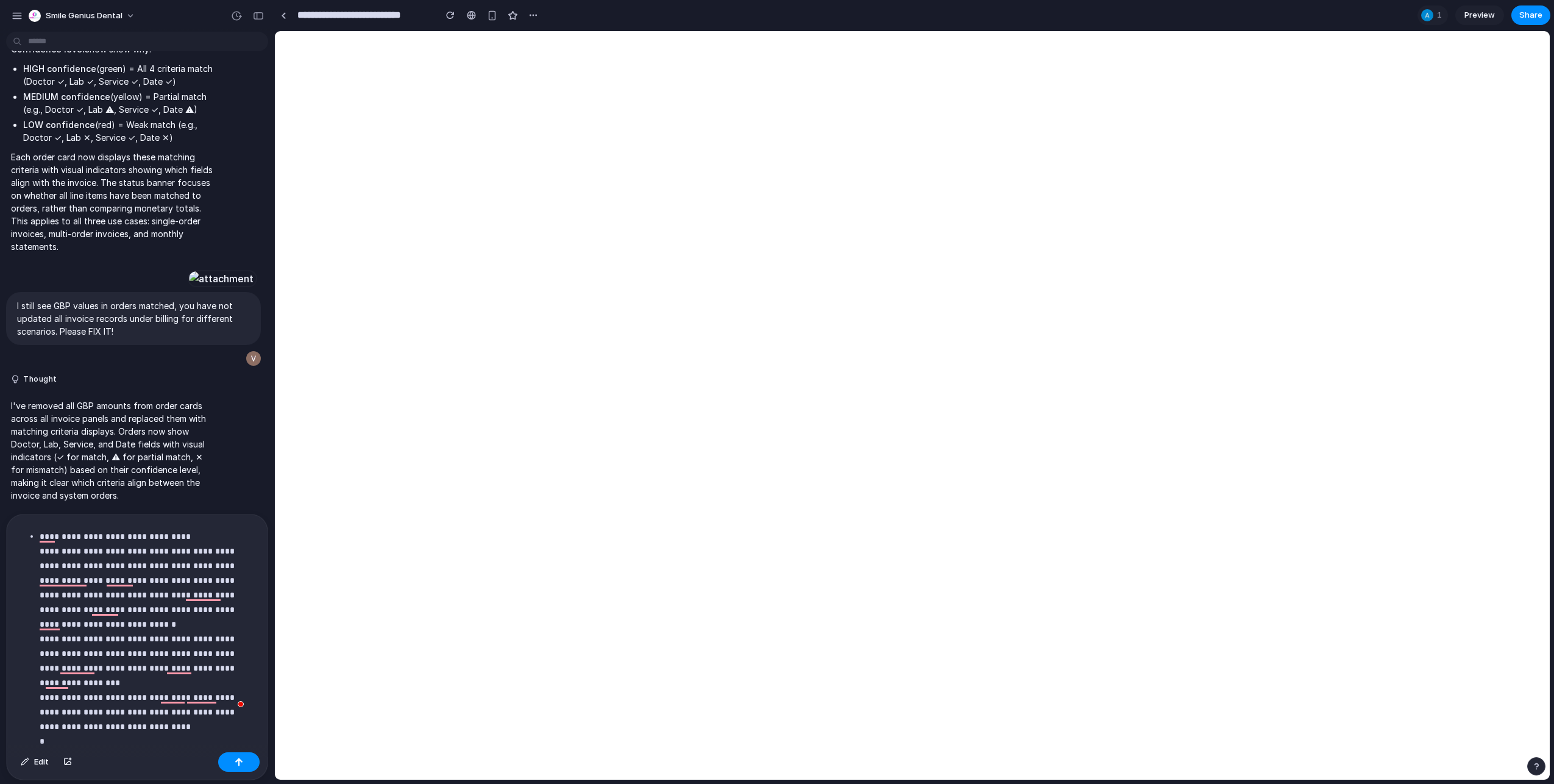
click at [88, 622] on p "**********" at bounding box center [143, 646] width 207 height 234
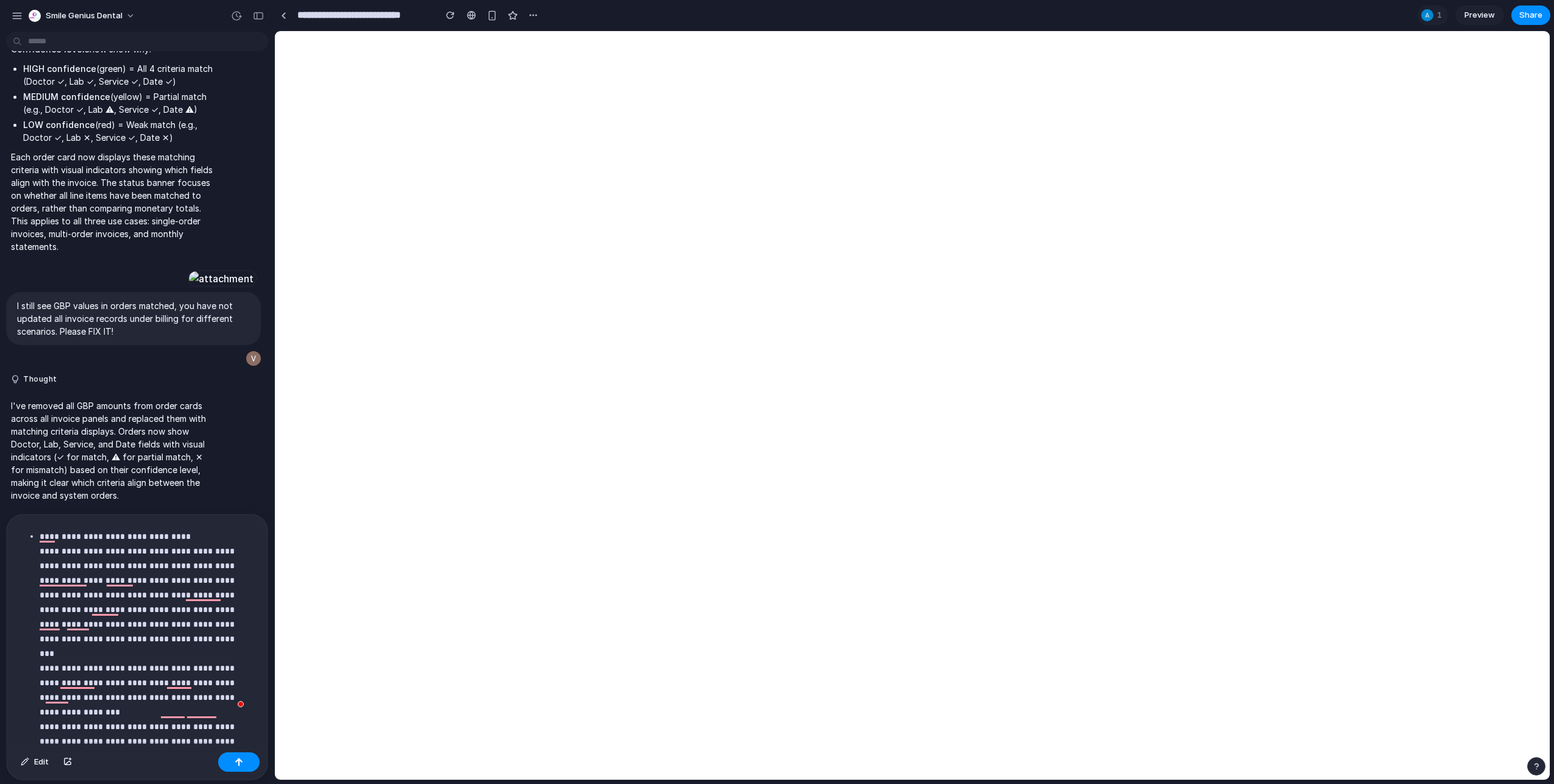
click at [138, 732] on p "**********" at bounding box center [143, 653] width 207 height 248
click at [136, 738] on p "**********" at bounding box center [143, 653] width 207 height 248
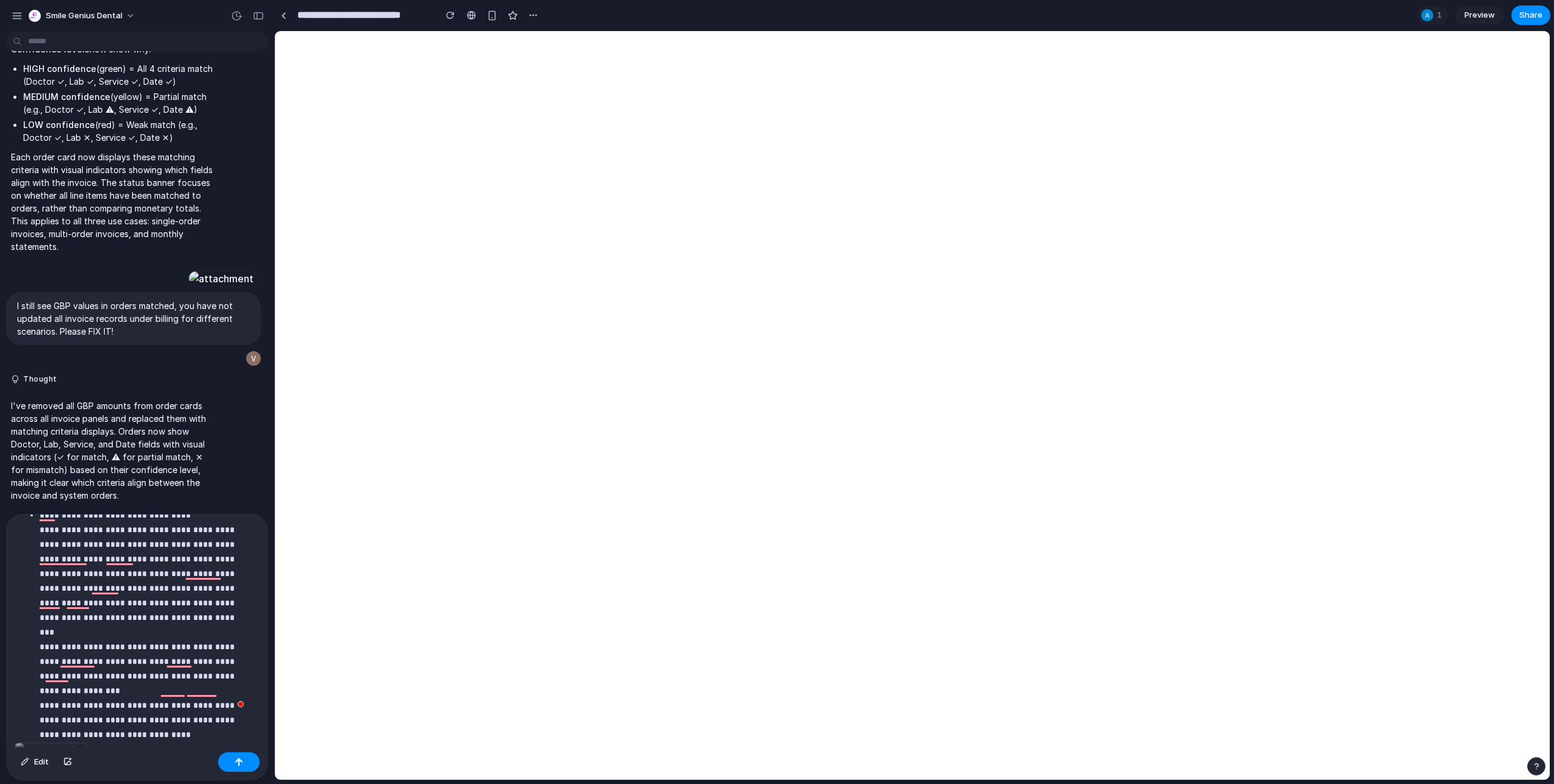
scroll to position [67, 0]
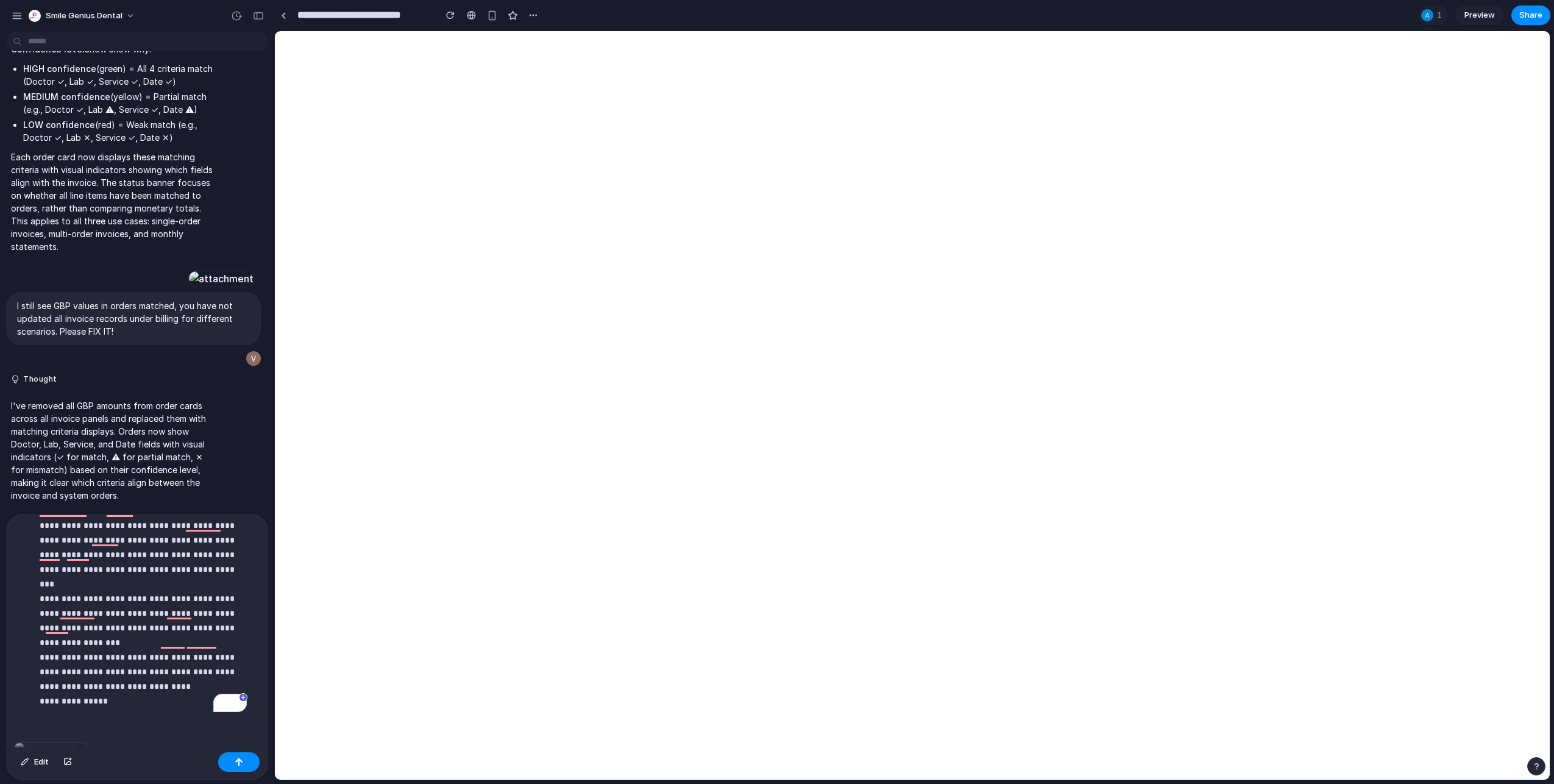
click at [138, 671] on p "**********" at bounding box center [143, 583] width 207 height 248
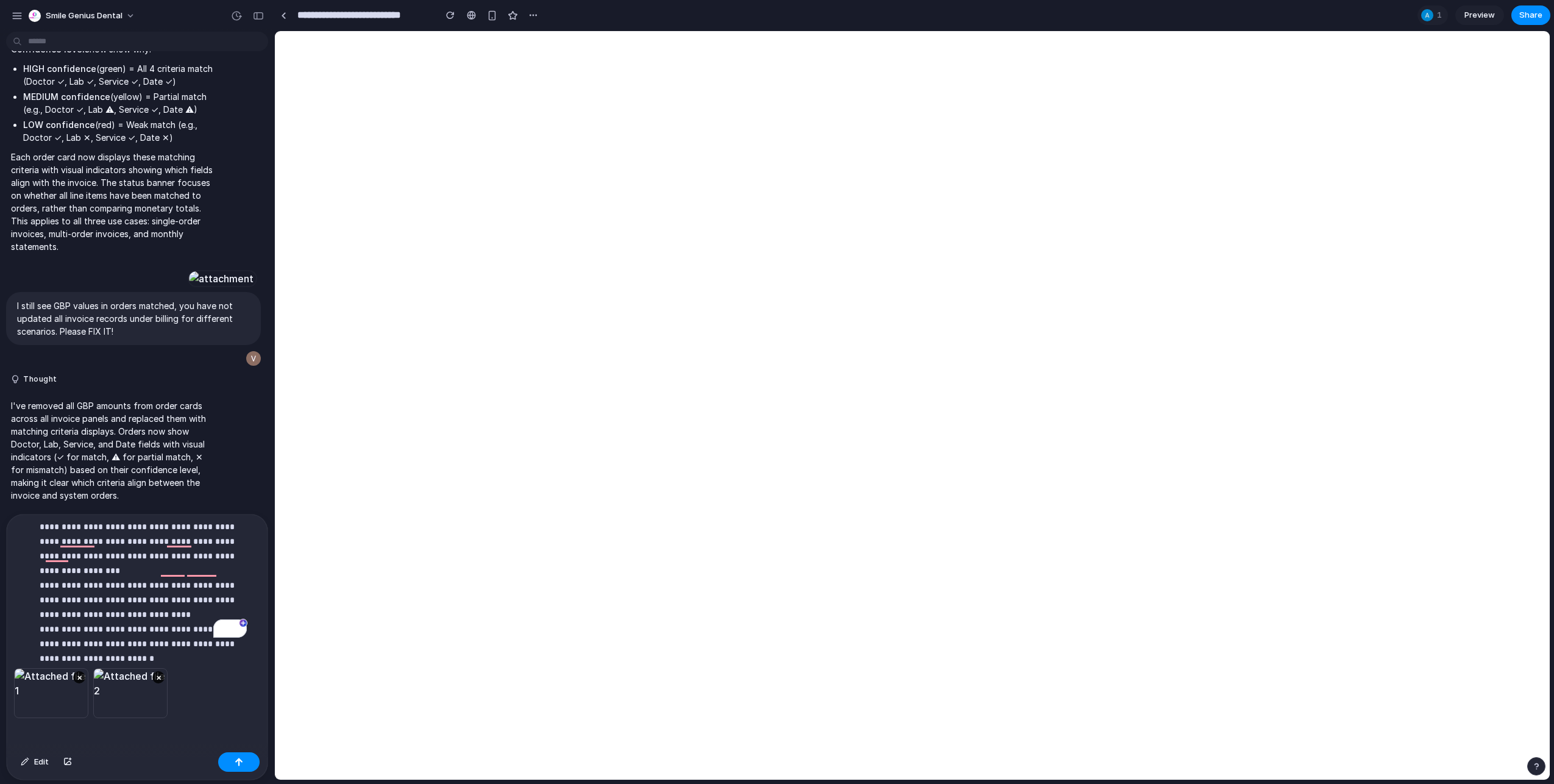
click at [67, 641] on p "**********" at bounding box center [143, 534] width 207 height 292
click at [83, 635] on p "**********" at bounding box center [143, 534] width 207 height 292
click at [116, 639] on p "**********" at bounding box center [143, 534] width 207 height 292
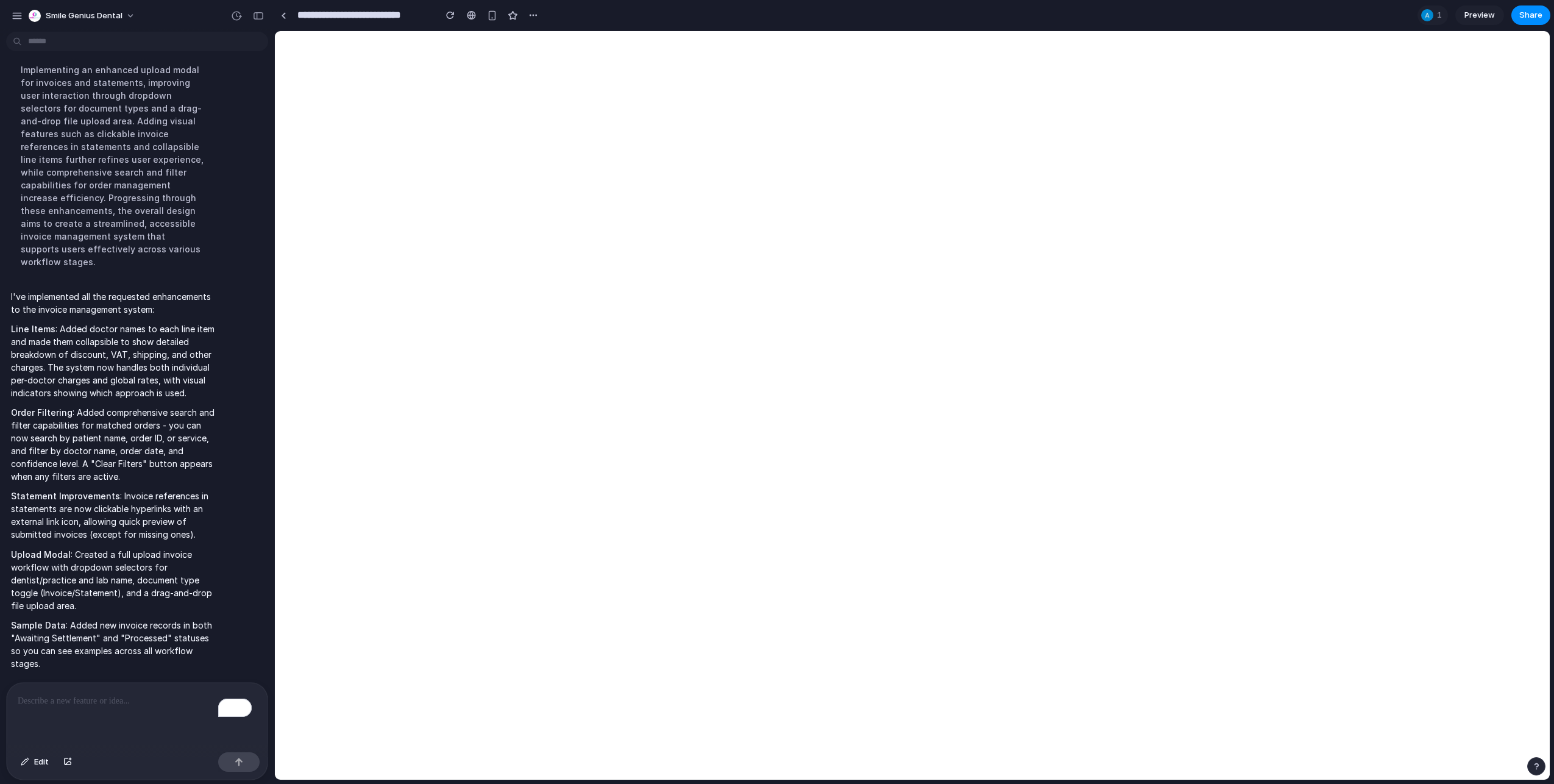
scroll to position [11941, 0]
click at [1522, 16] on span "Share" at bounding box center [1531, 15] width 23 height 12
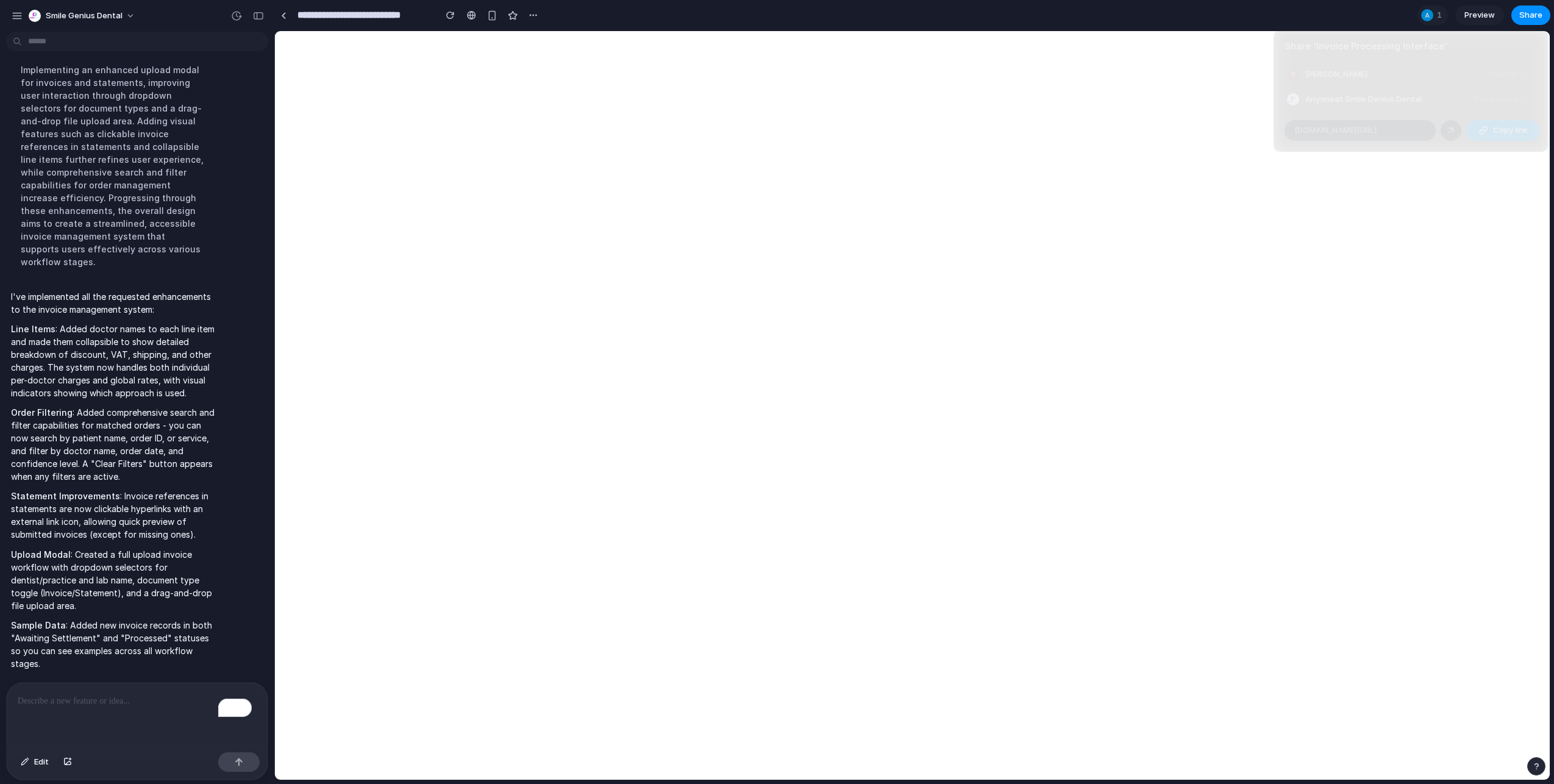
click at [1498, 127] on span "Copy link" at bounding box center [1511, 130] width 35 height 12
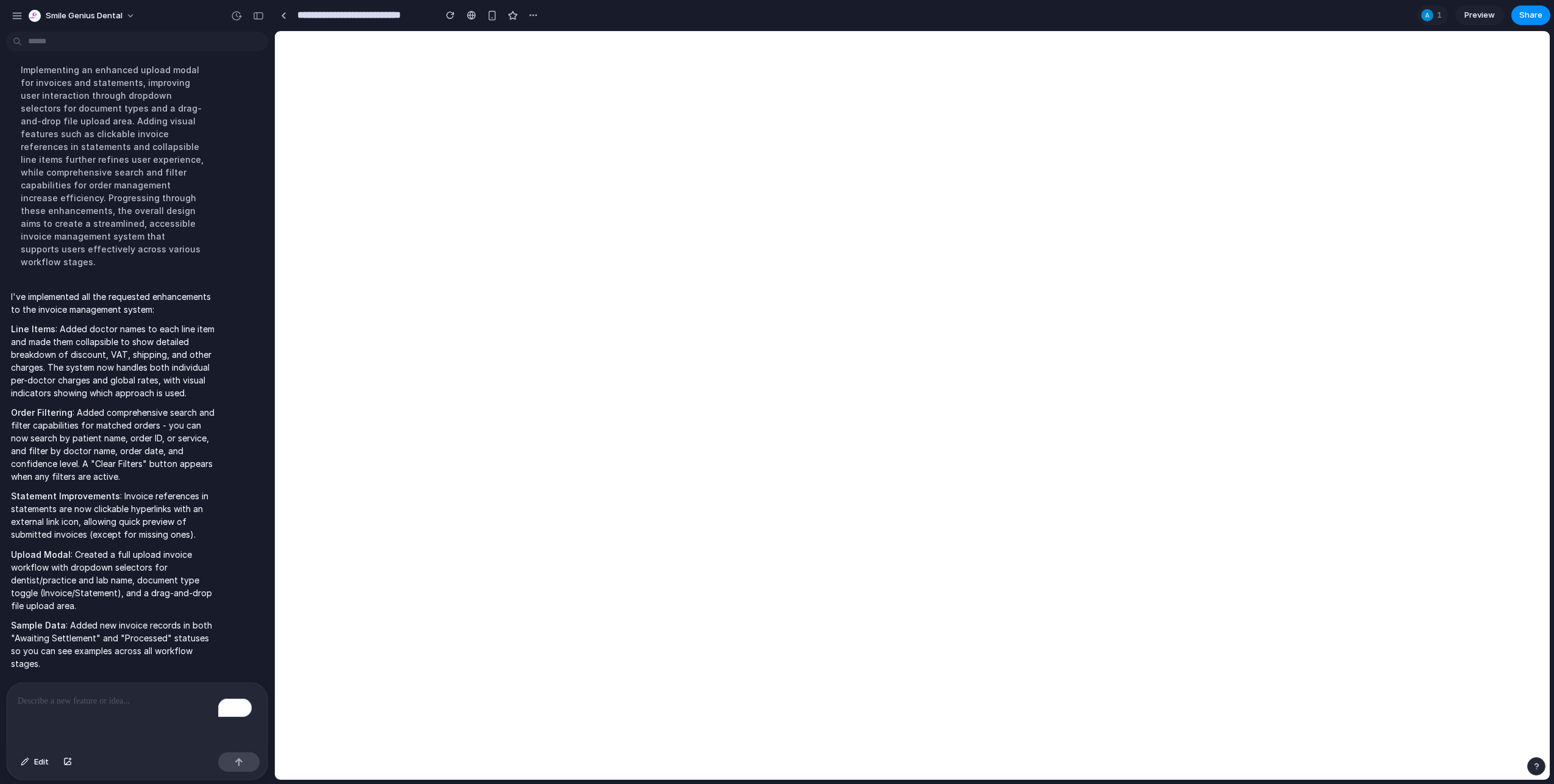
click at [1309, 17] on div "Share ' Invoice Processing Interface ' Vikas Prasanna Creator Anyone at Smile G…" at bounding box center [777, 392] width 1554 height 784
click at [94, 696] on p "To enrich screen reader interactions, please activate Accessibility in Grammarl…" at bounding box center [134, 701] width 234 height 15
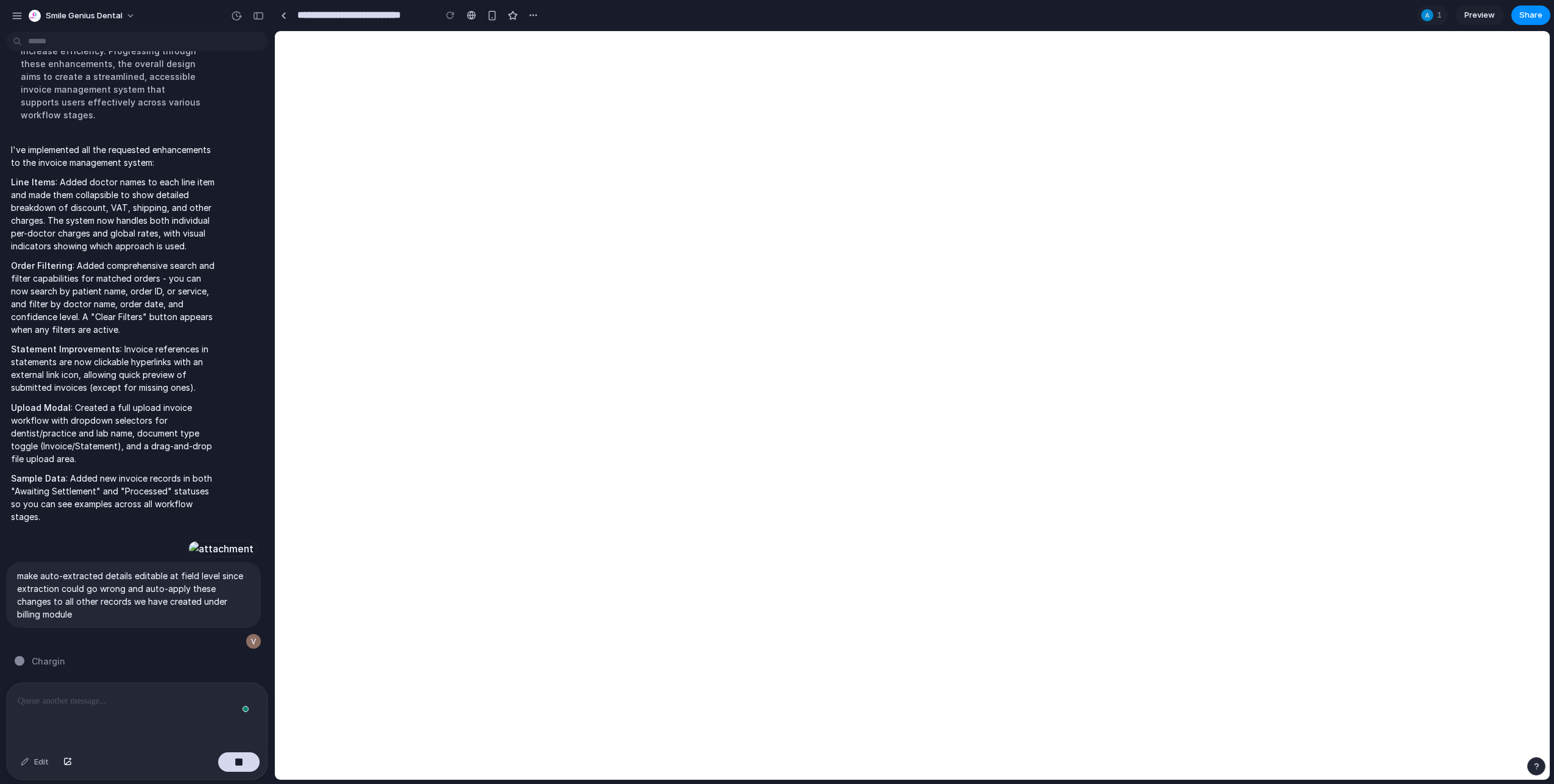
scroll to position [11930, 0]
